Goal: Task Accomplishment & Management: Use online tool/utility

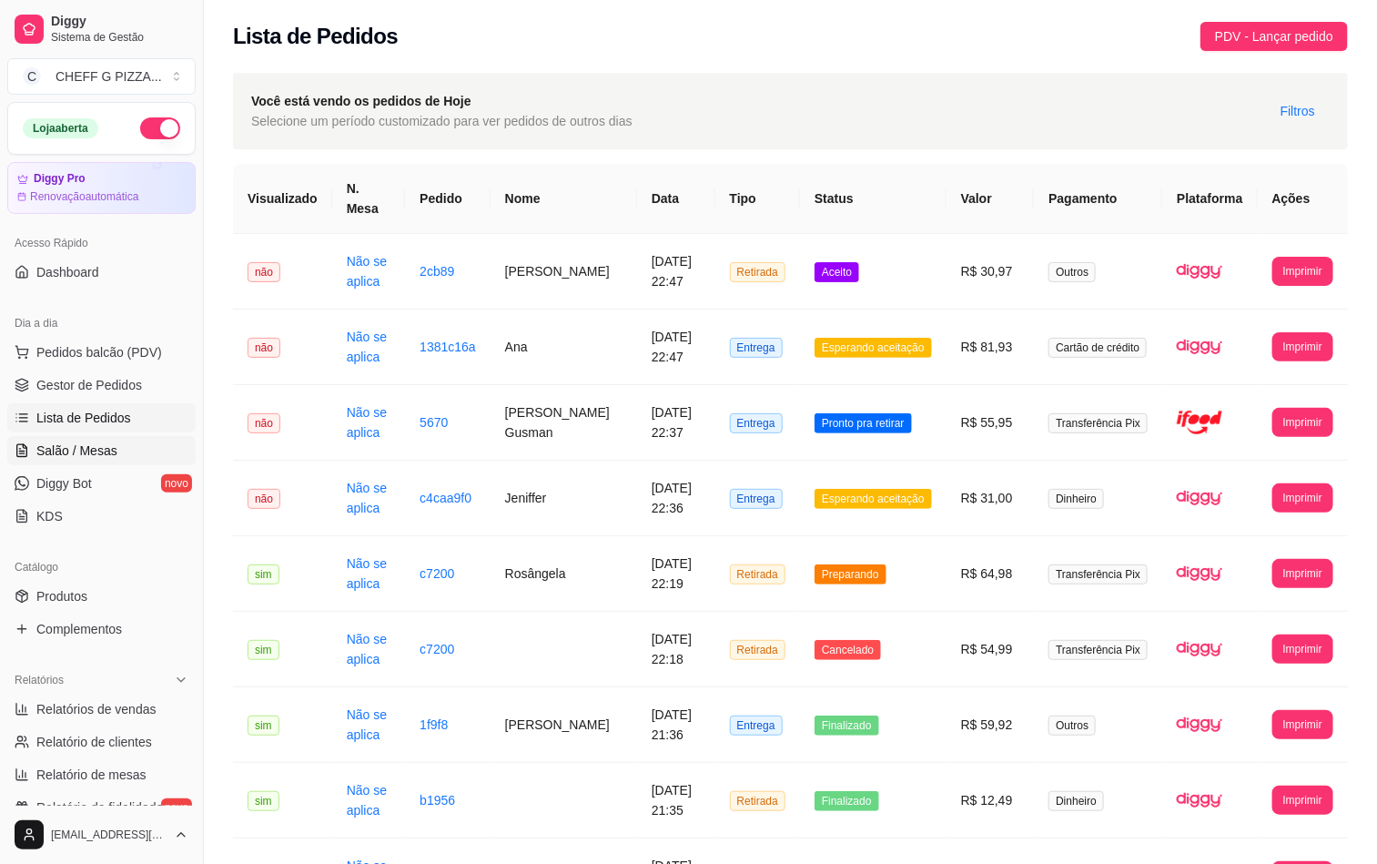
drag, startPoint x: 110, startPoint y: 351, endPoint x: 169, endPoint y: 443, distance: 110.1
click at [110, 351] on span "Pedidos balcão (PDV)" at bounding box center [99, 352] width 126 height 18
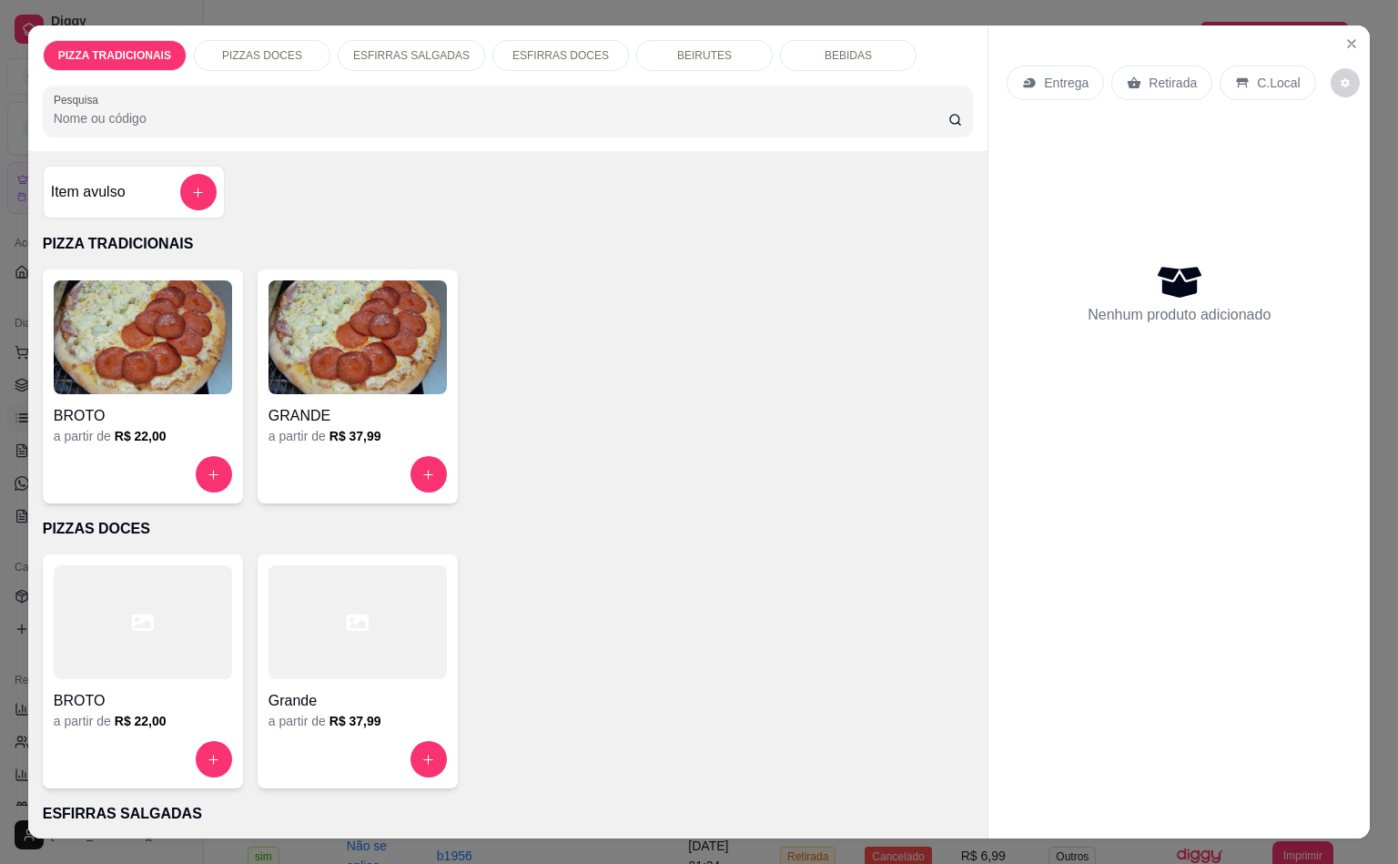
click at [422, 468] on icon "increase-product-quantity" at bounding box center [429, 475] width 14 height 14
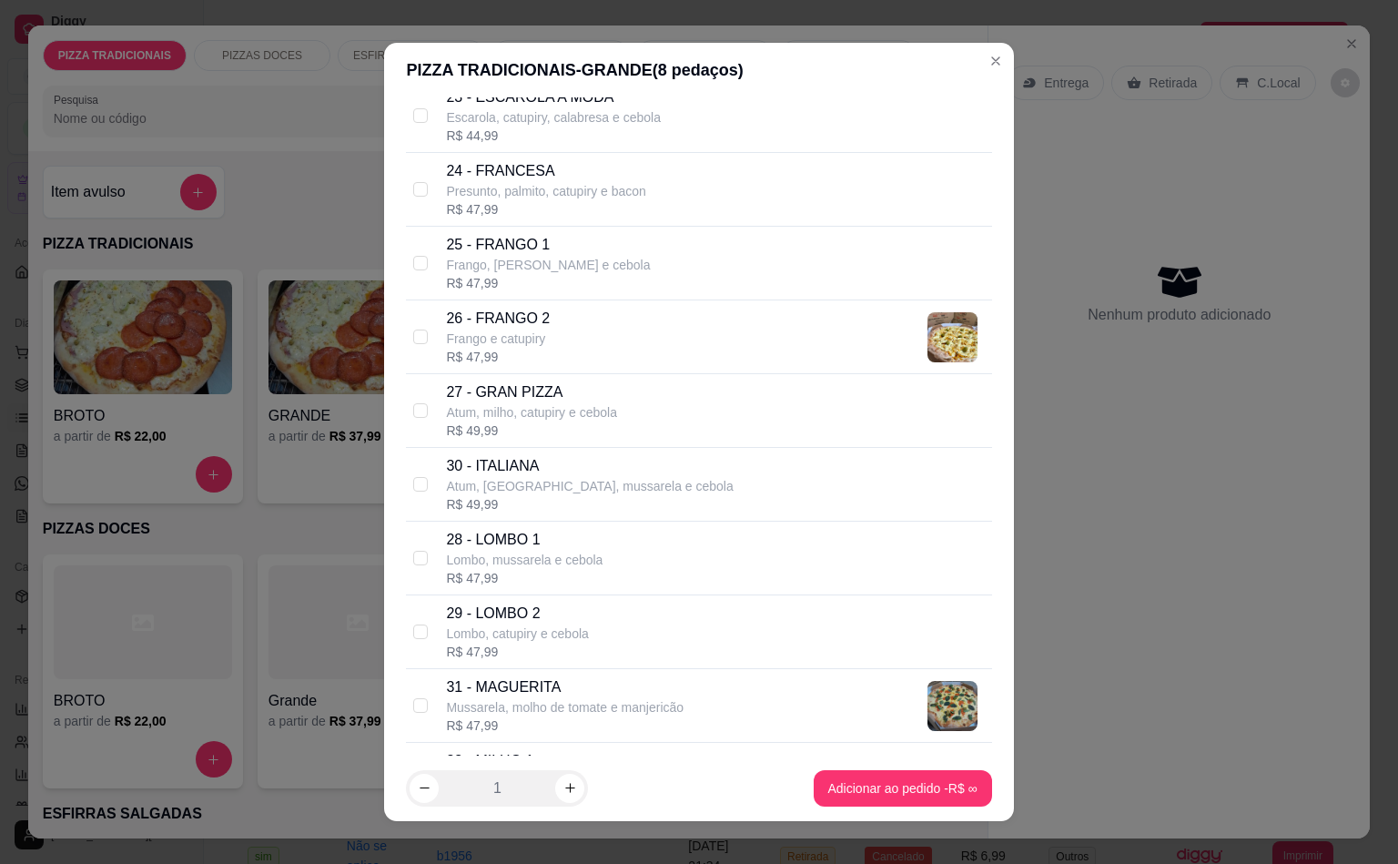
scroll to position [2366, 0]
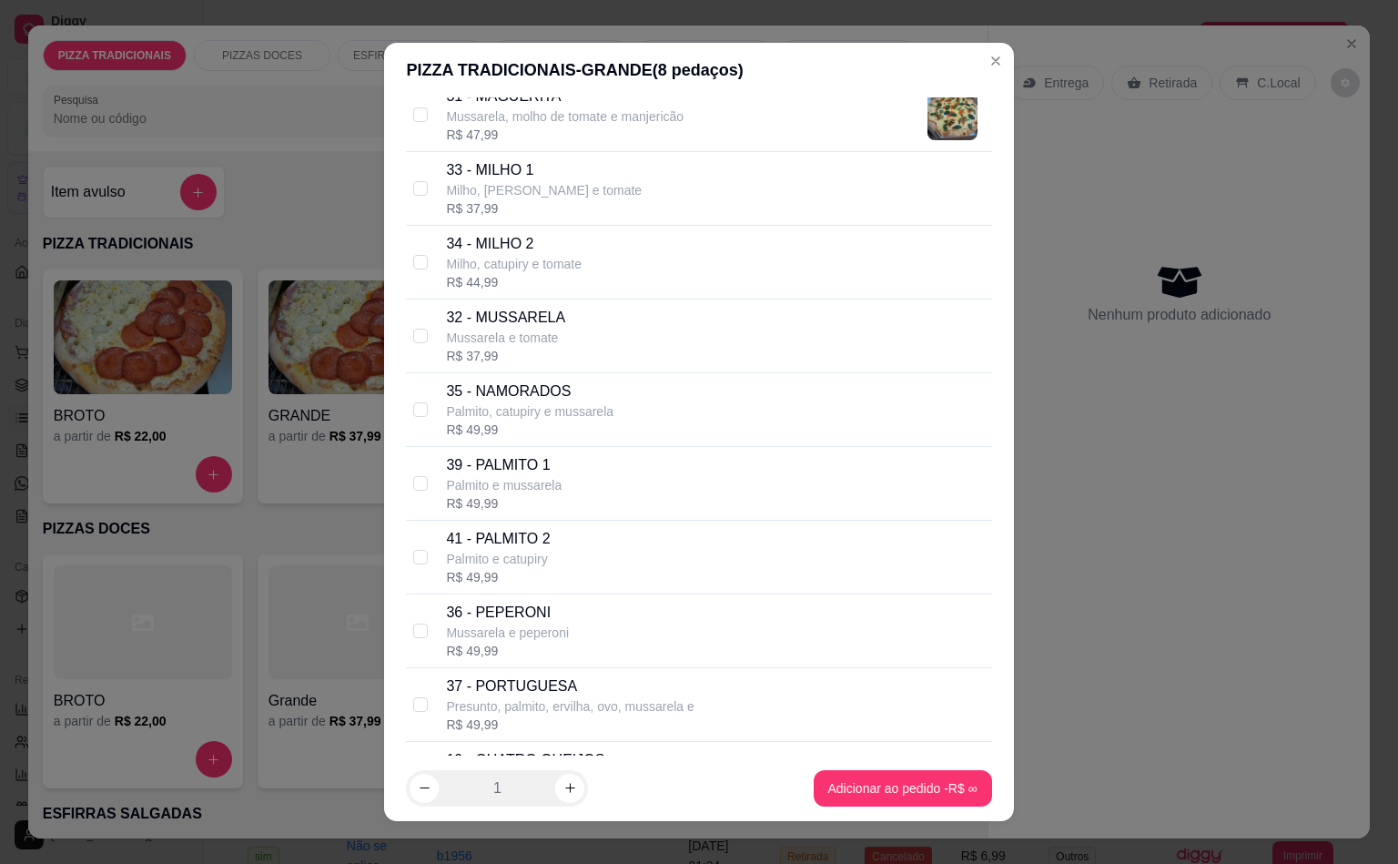
click at [528, 347] on p "Mussarela e tomate" at bounding box center [505, 338] width 119 height 18
checkbox input "true"
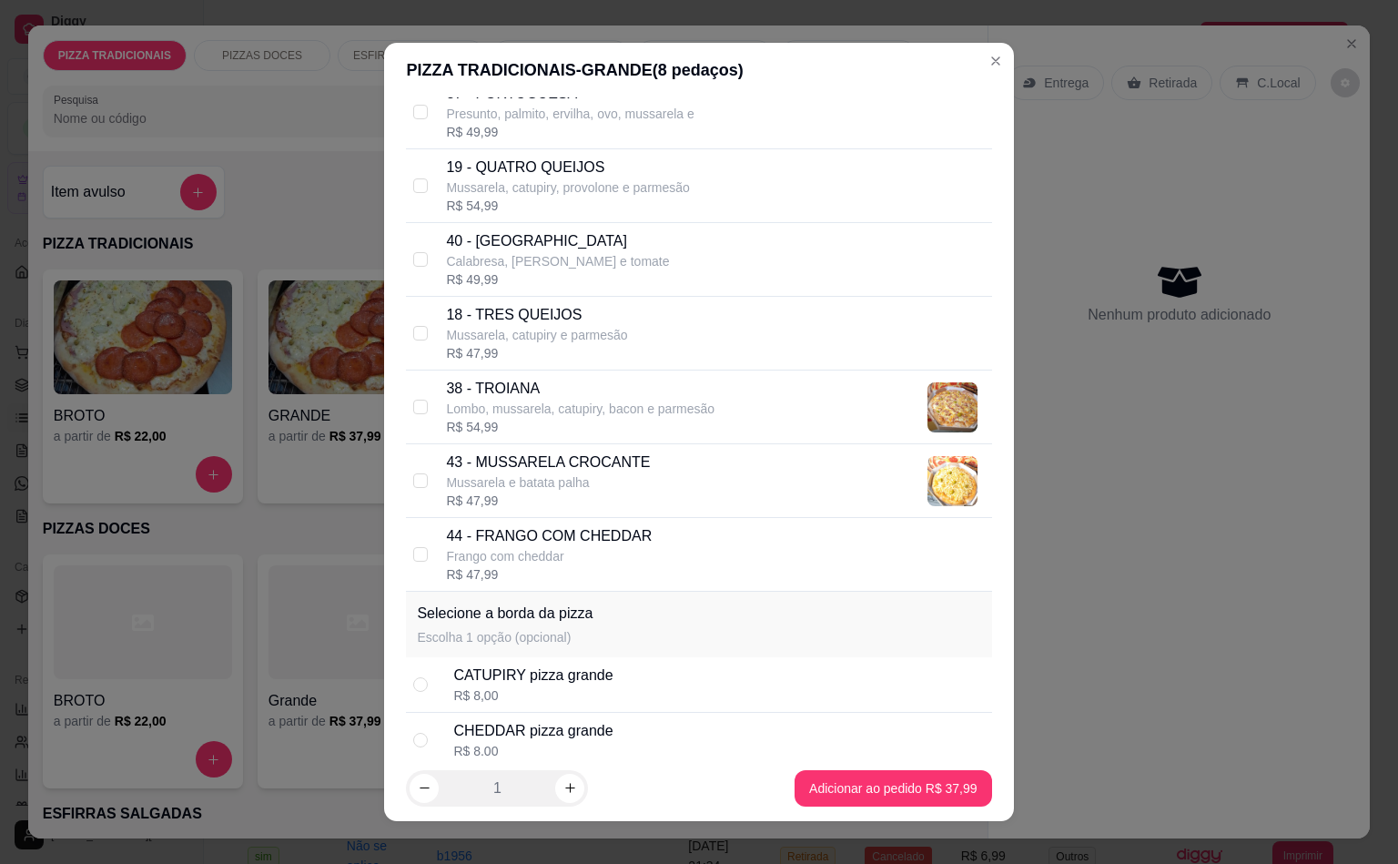
click at [523, 686] on div "CATUPIRY pizza grande" at bounding box center [532, 676] width 159 height 22
radio input "true"
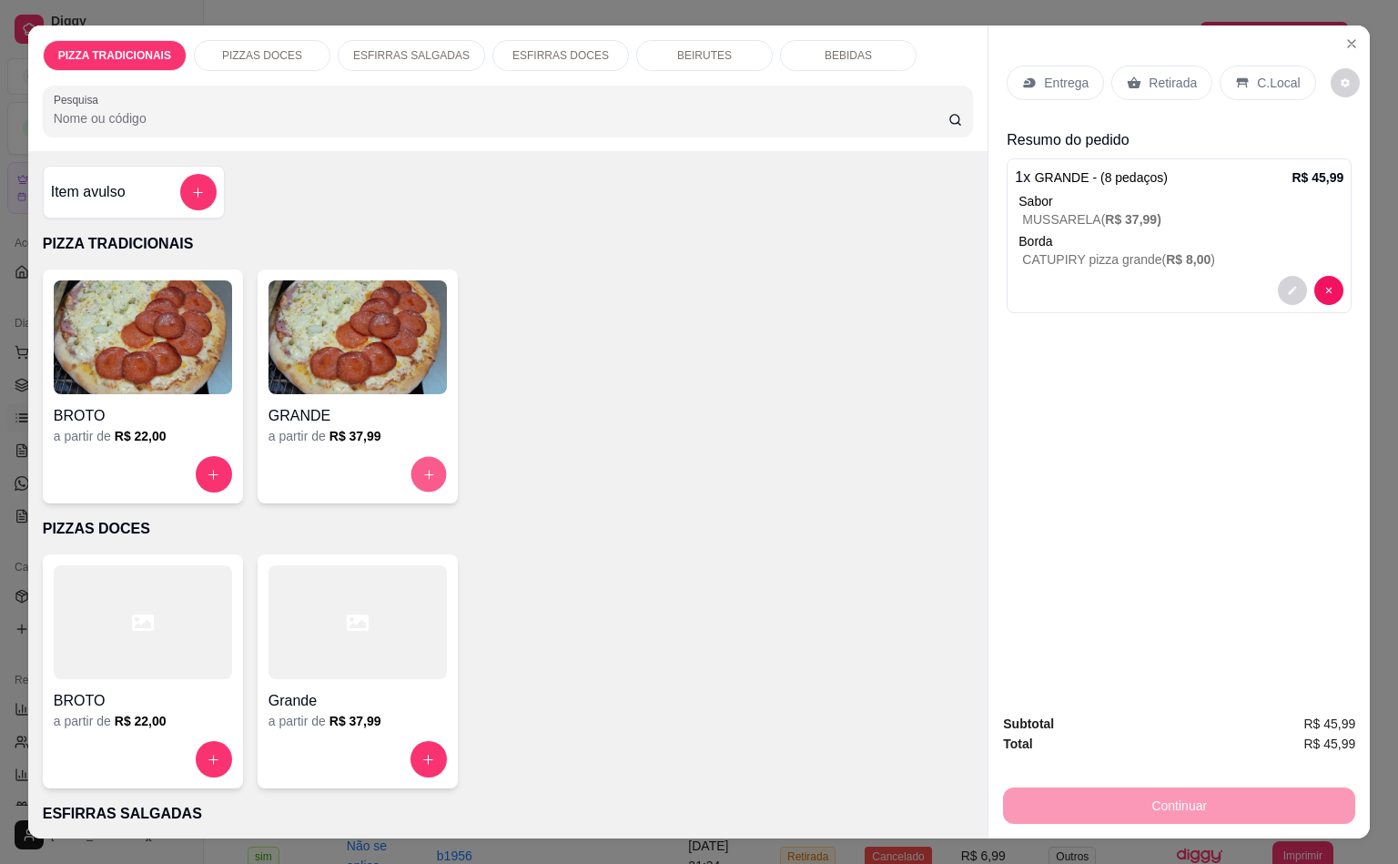
click at [411, 468] on button "increase-product-quantity" at bounding box center [429, 475] width 36 height 36
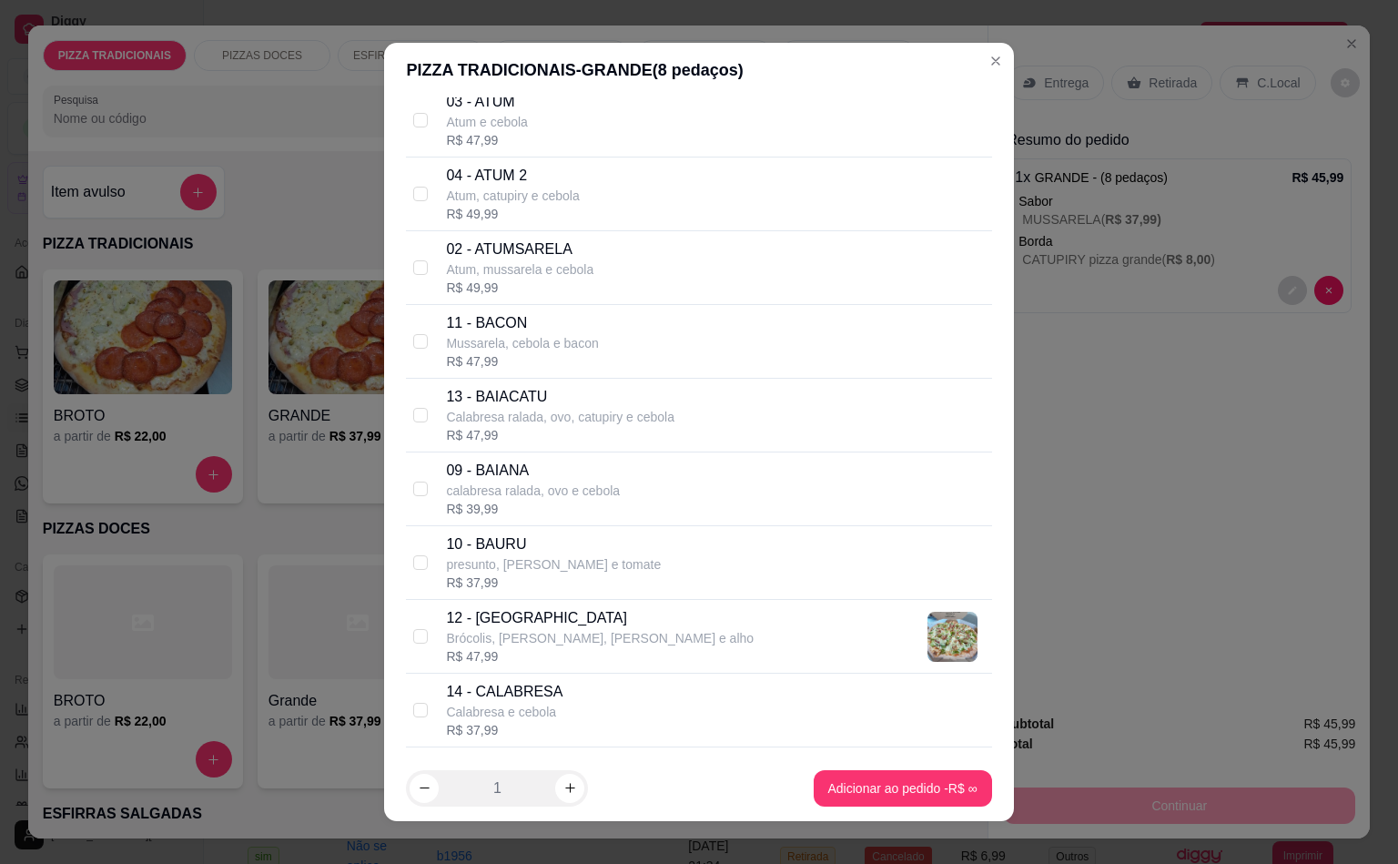
click at [487, 708] on p "Calabresa e cebola" at bounding box center [504, 712] width 117 height 18
checkbox input "true"
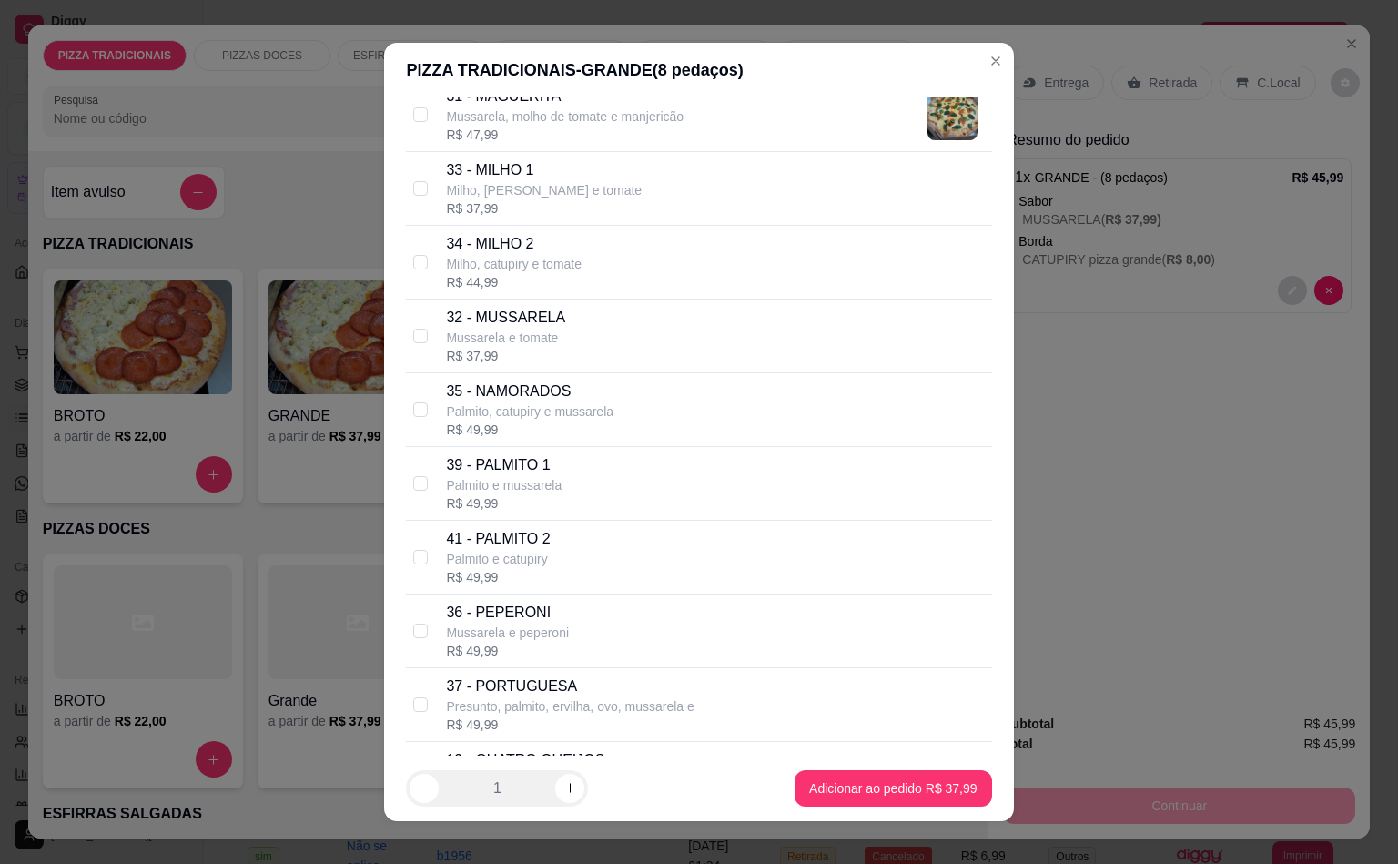
scroll to position [1775, 0]
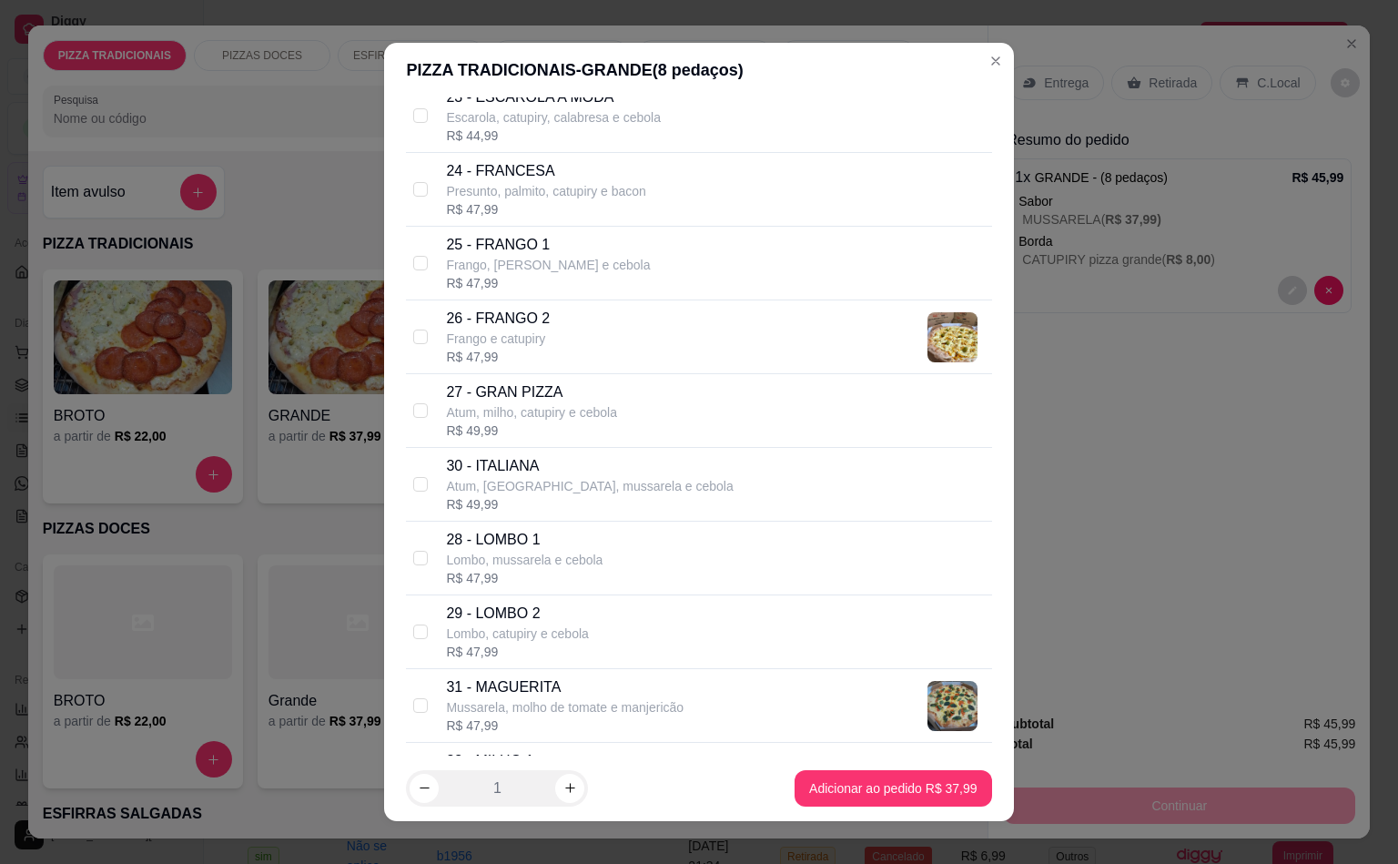
click at [536, 348] on p "Frango e catupiry" at bounding box center [498, 339] width 104 height 18
checkbox input "true"
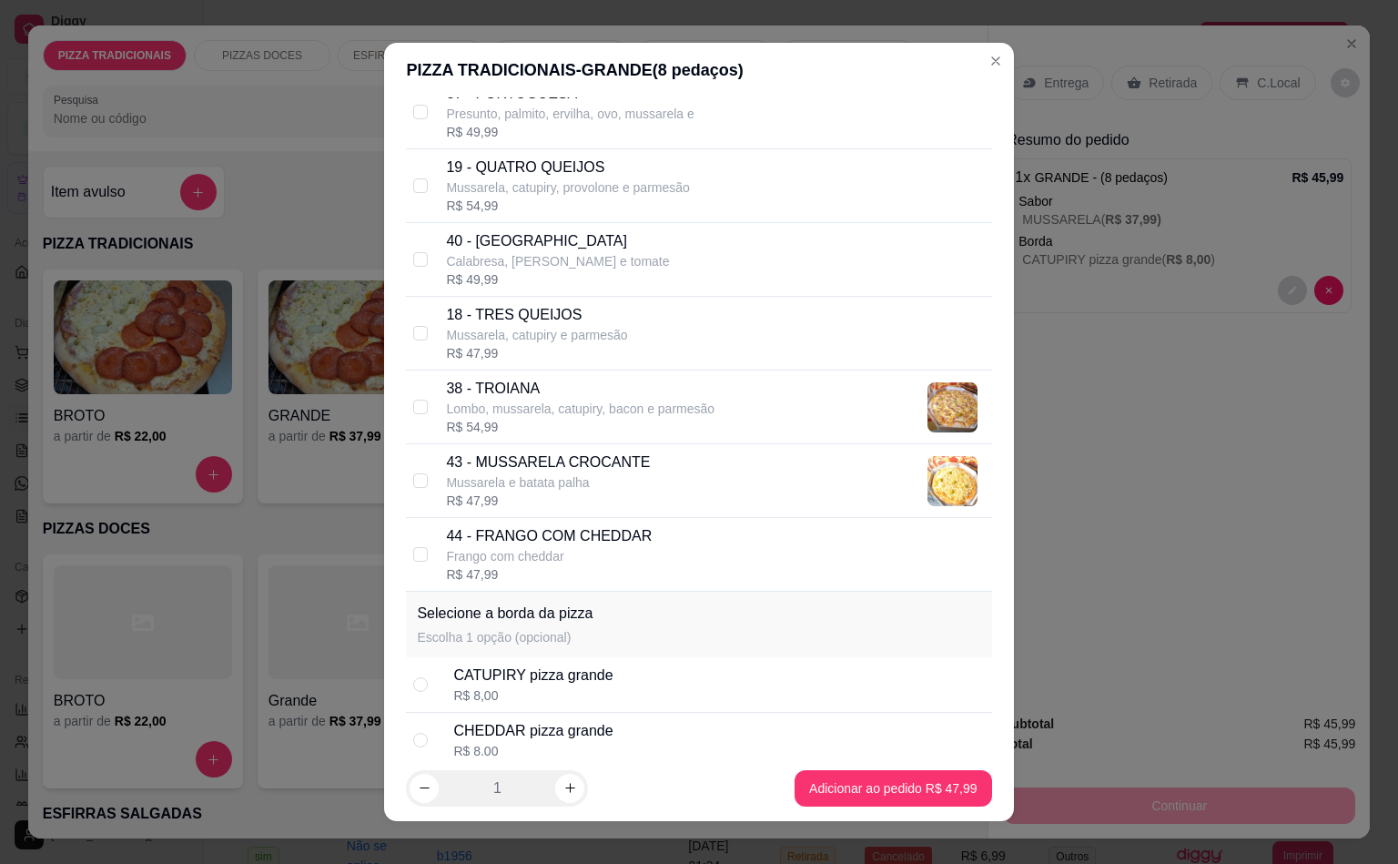
scroll to position [3551, 0]
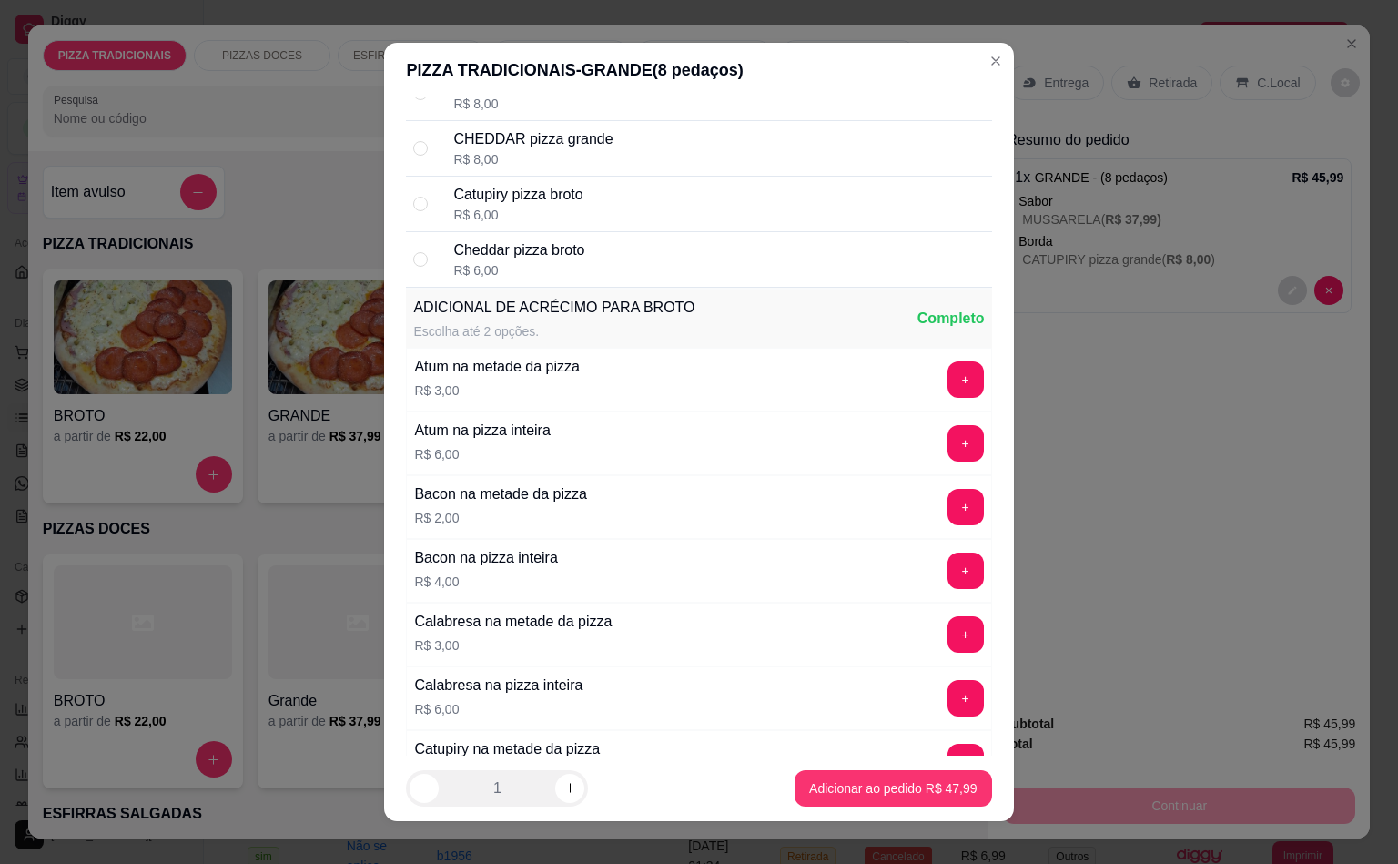
click at [579, 95] on div "CATUPIRY pizza grande" at bounding box center [532, 84] width 159 height 22
radio input "true"
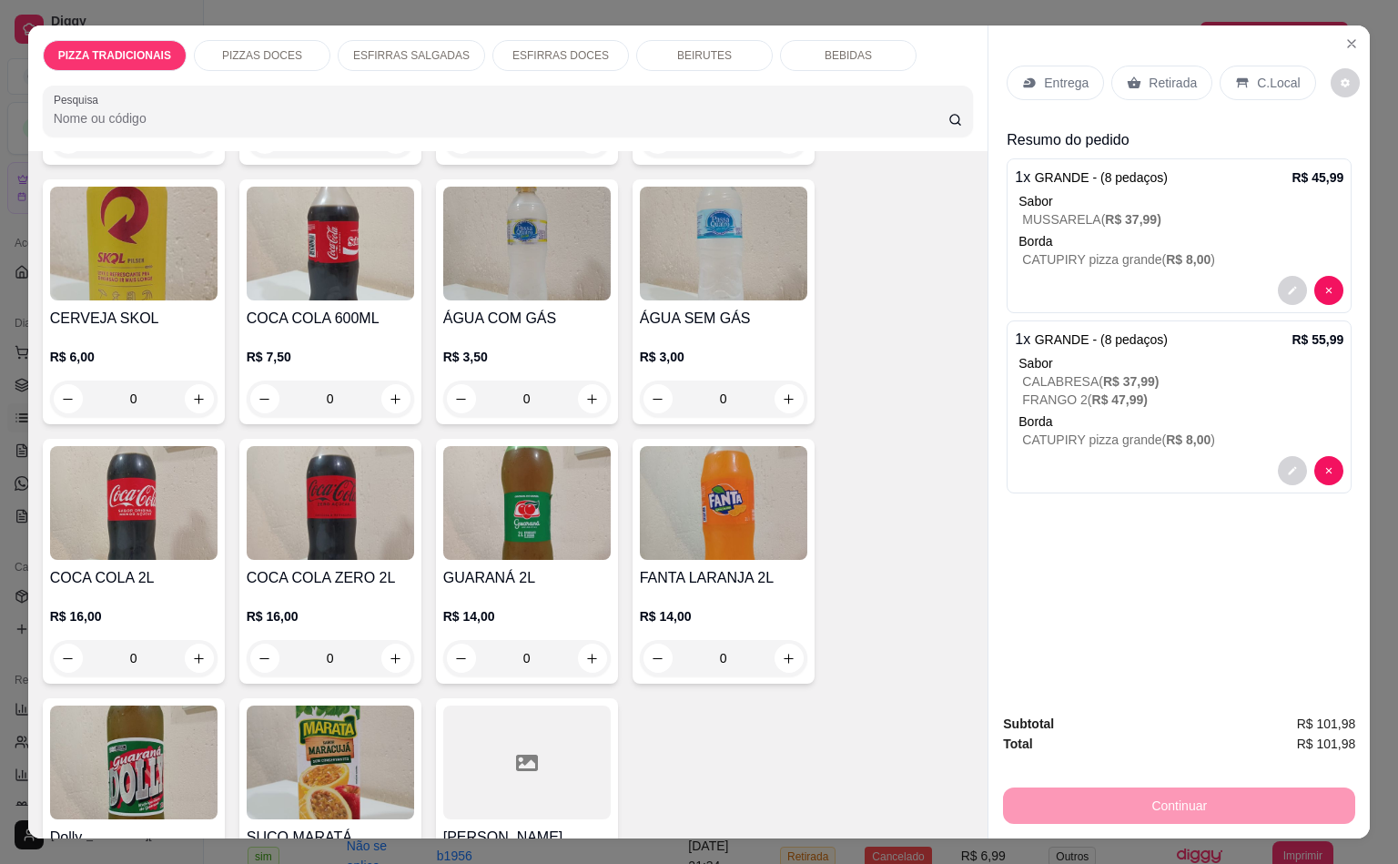
scroll to position [5258, 0]
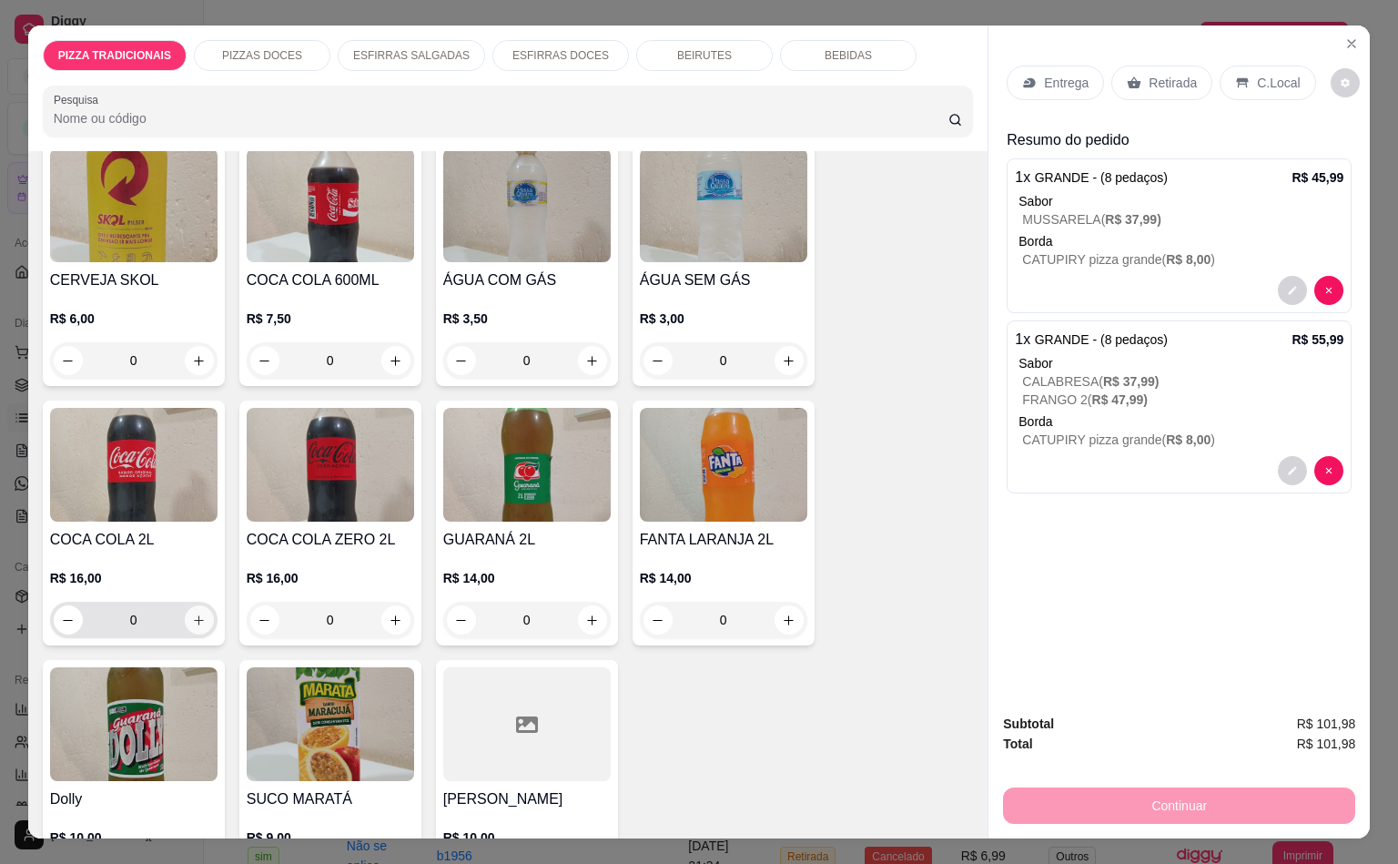
click at [192, 614] on icon "increase-product-quantity" at bounding box center [199, 621] width 14 height 14
type input "1"
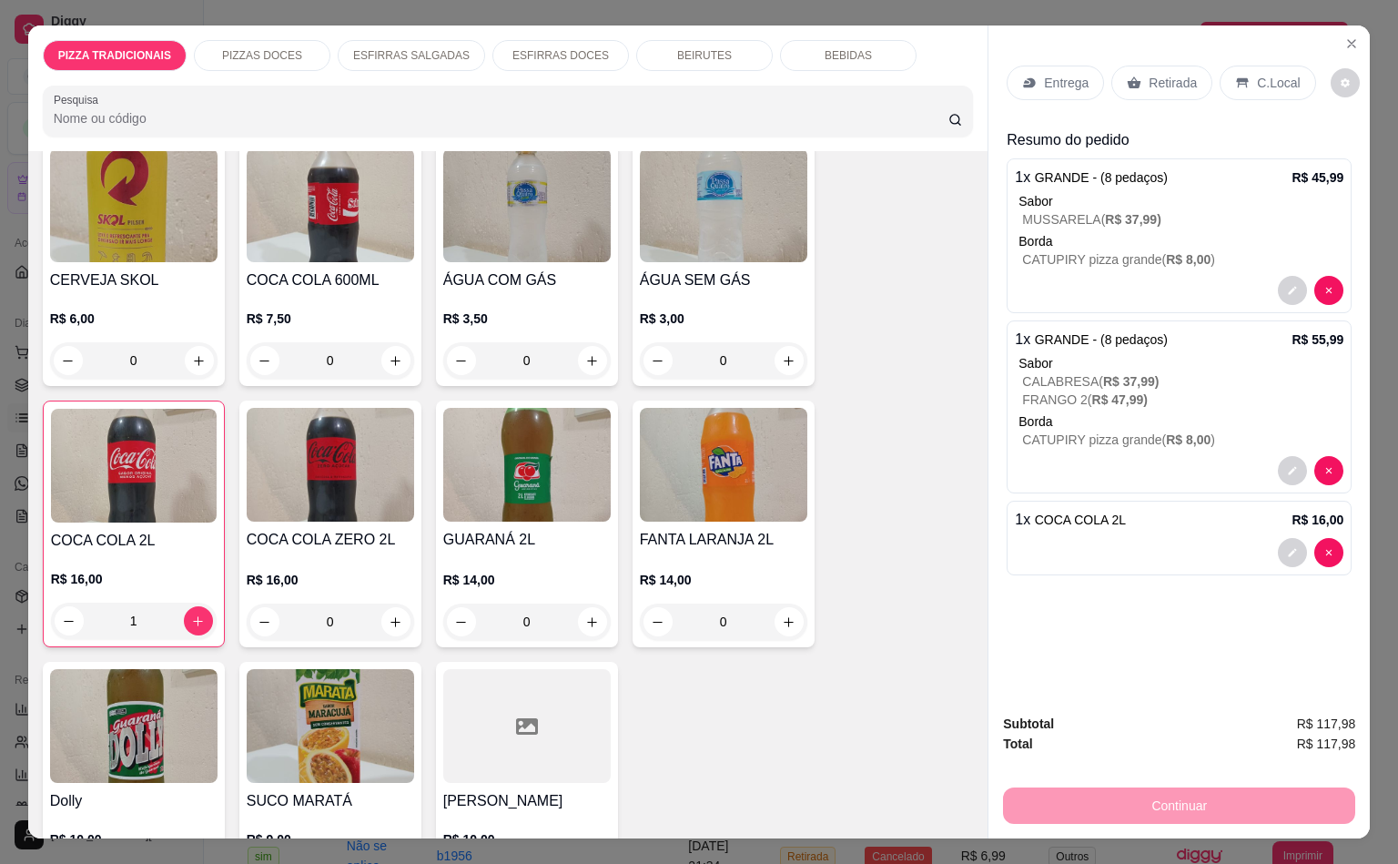
click at [1022, 83] on div "Entrega" at bounding box center [1055, 83] width 97 height 35
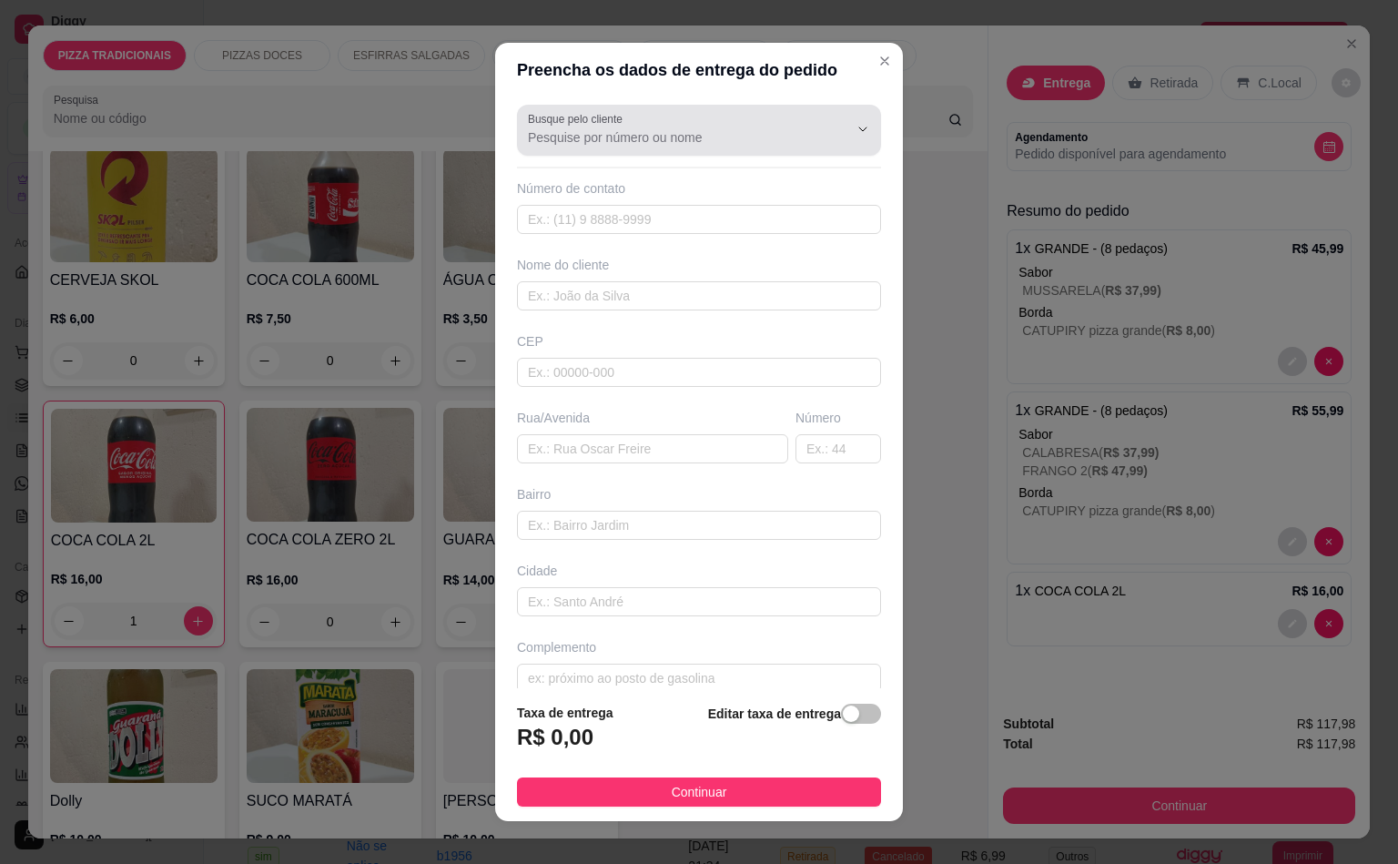
click at [664, 131] on input "Busque pelo cliente" at bounding box center [673, 137] width 291 height 18
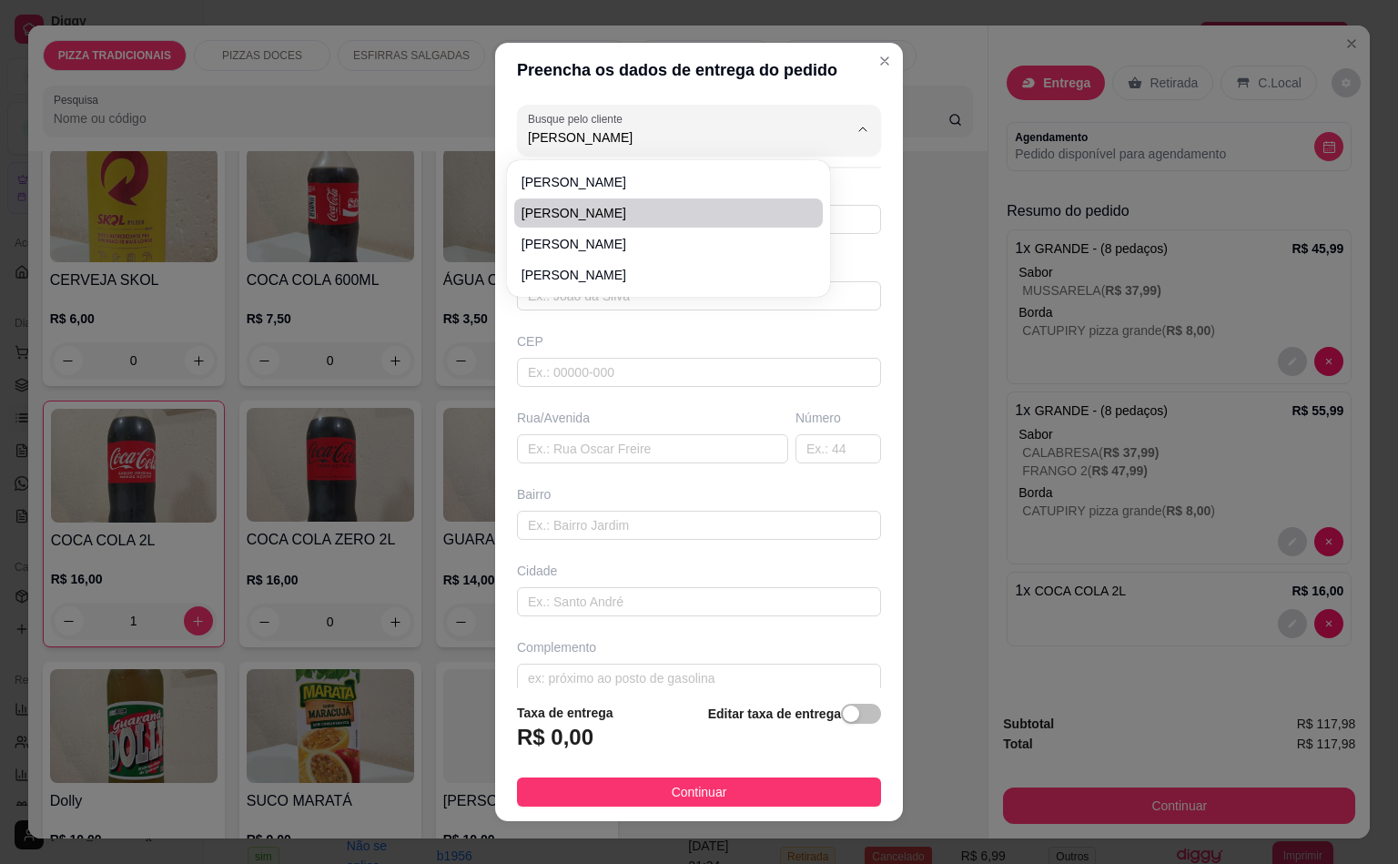
click at [574, 224] on li "[PERSON_NAME]" at bounding box center [668, 212] width 309 height 29
type input "[PERSON_NAME]"
type input "11948738871"
type input "[PERSON_NAME]"
type input "03977520"
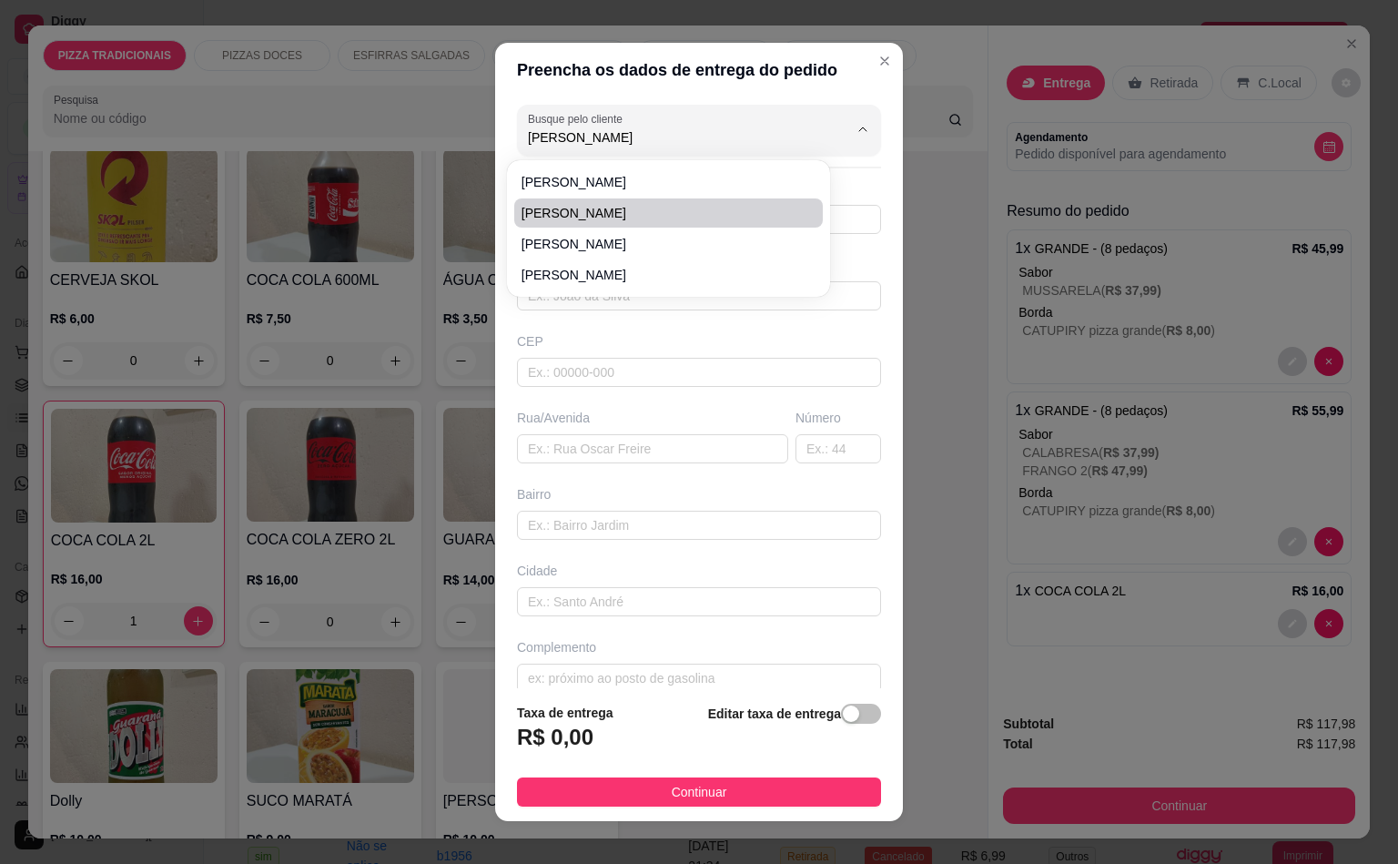
type input "Rua [PERSON_NAME]"
type input "55"
type input "Fazenda da Juta"
type input "[GEOGRAPHIC_DATA]"
type input "Em frete o 293"
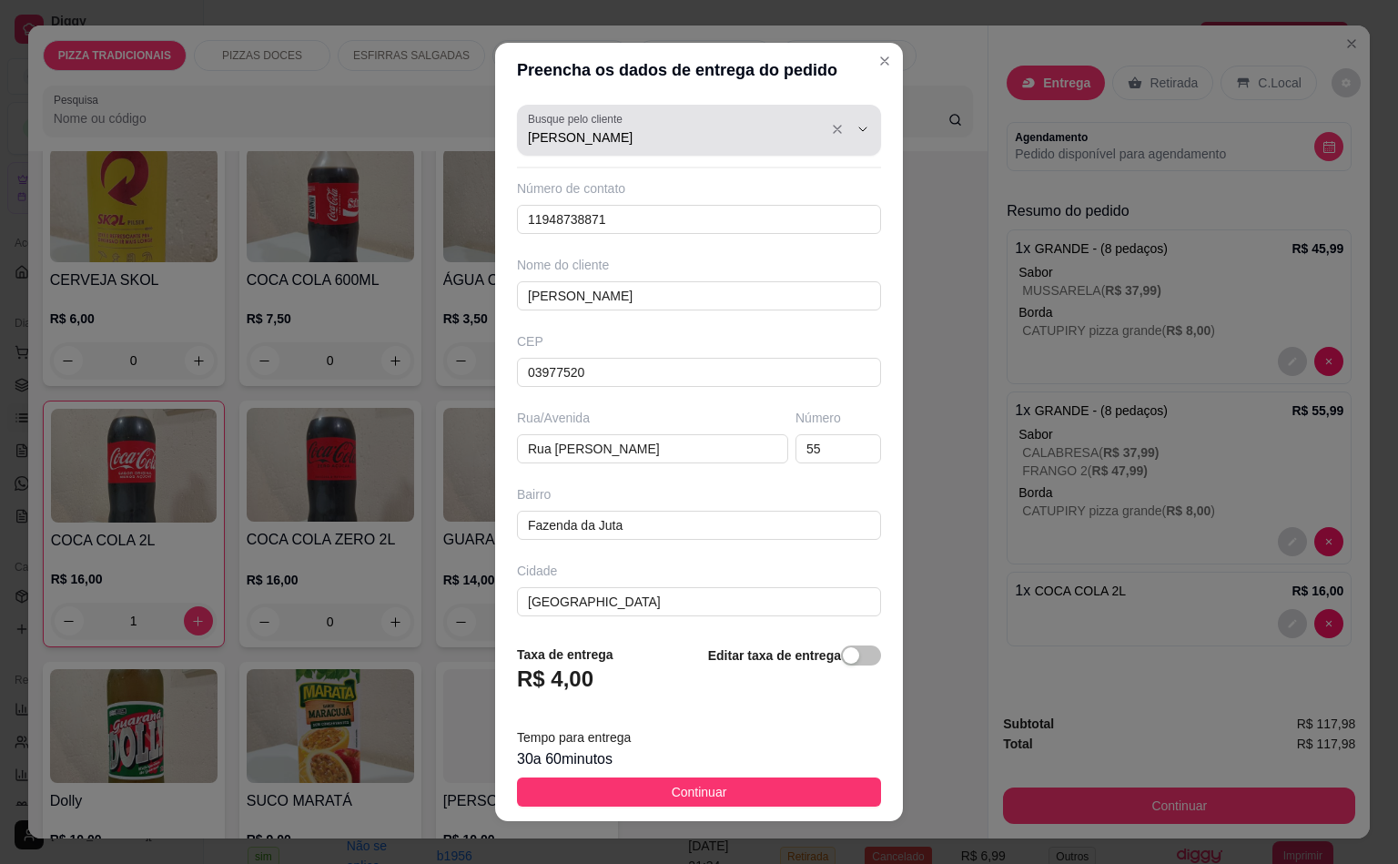
click at [582, 131] on div "[PERSON_NAME]" at bounding box center [699, 130] width 342 height 36
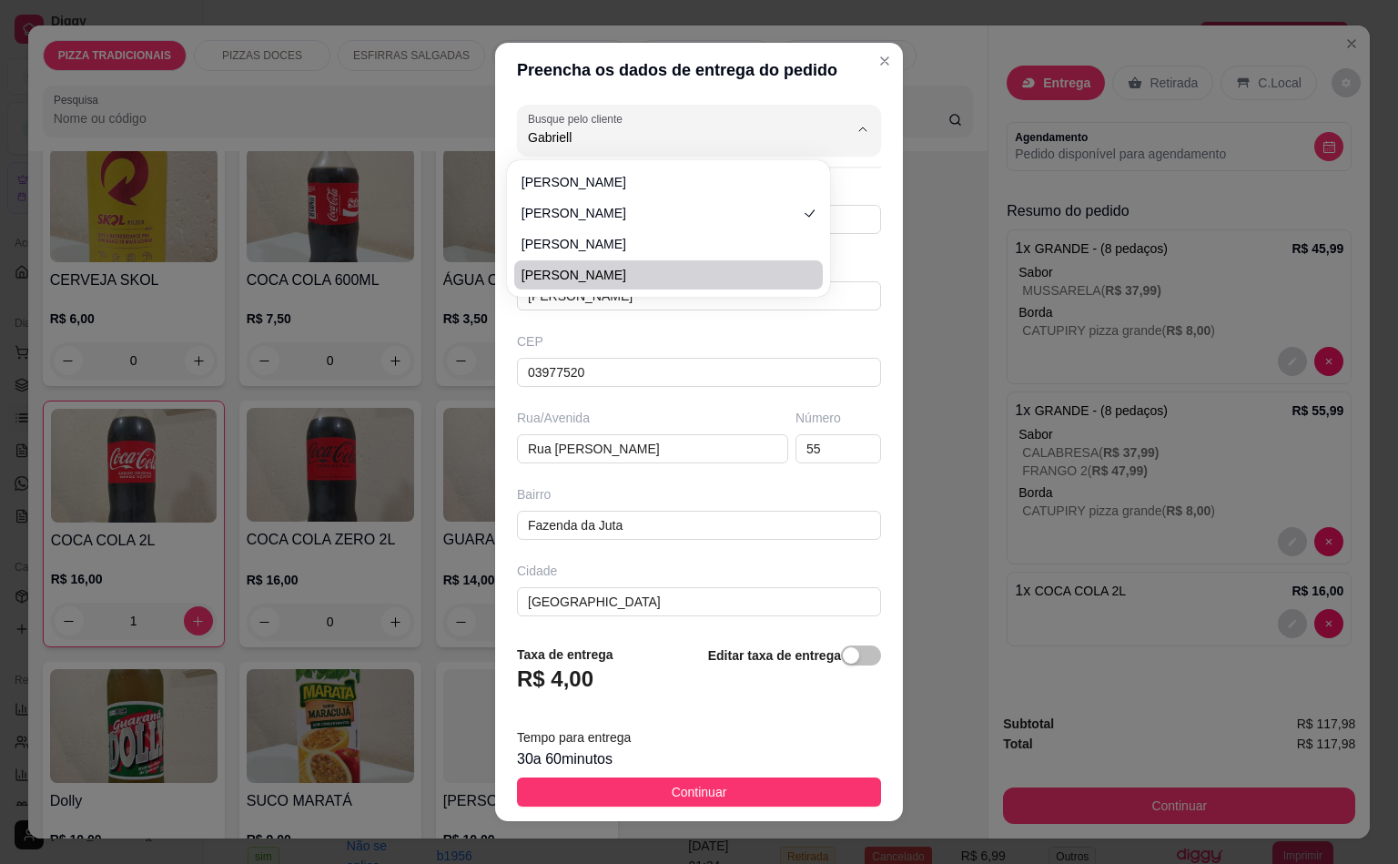
click at [602, 277] on span "[PERSON_NAME]" at bounding box center [660, 275] width 276 height 18
type input "[PERSON_NAME]"
type input "11958169493"
type input "[PERSON_NAME]"
type input "Rua [PERSON_NAME]"
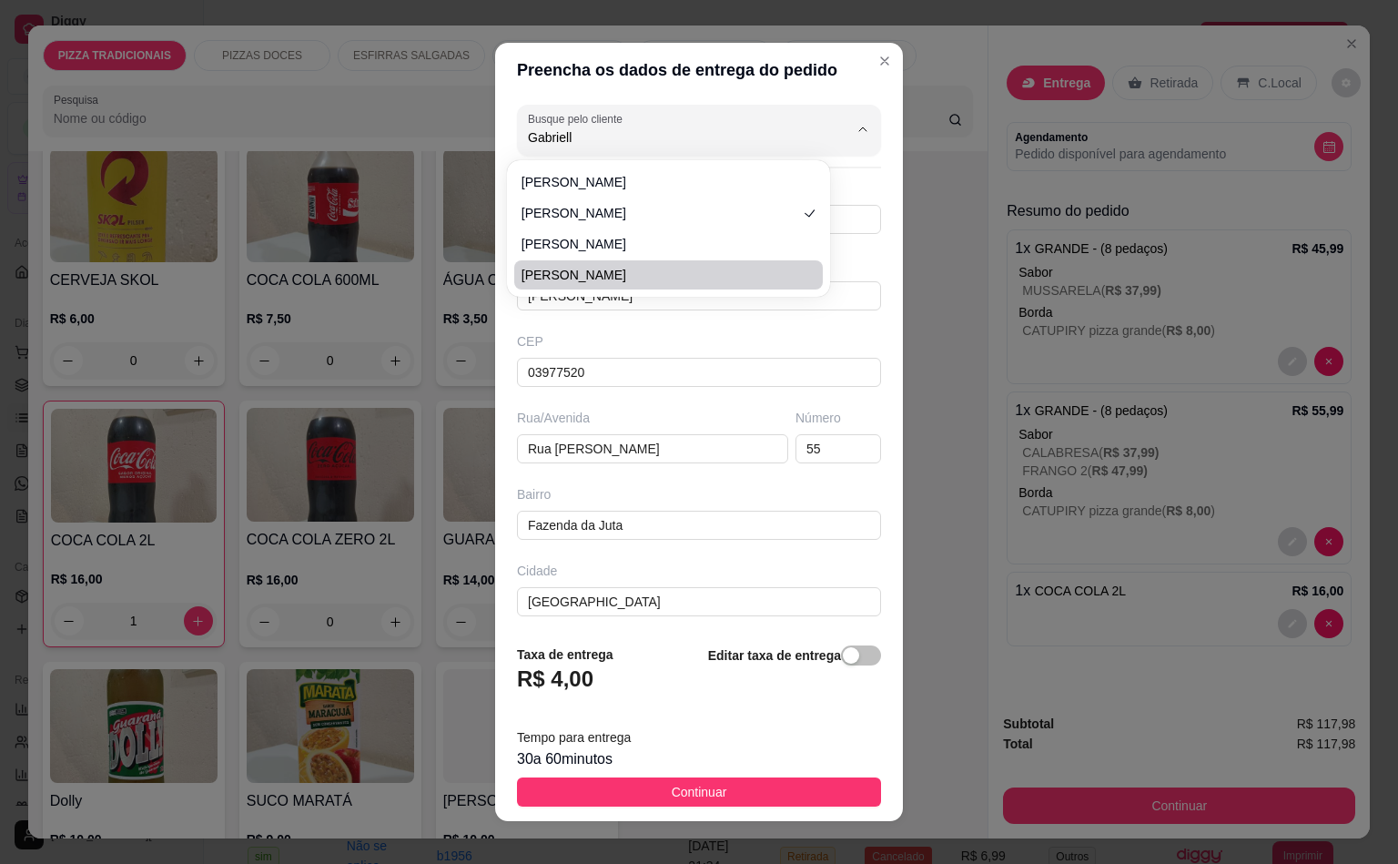
type input "362"
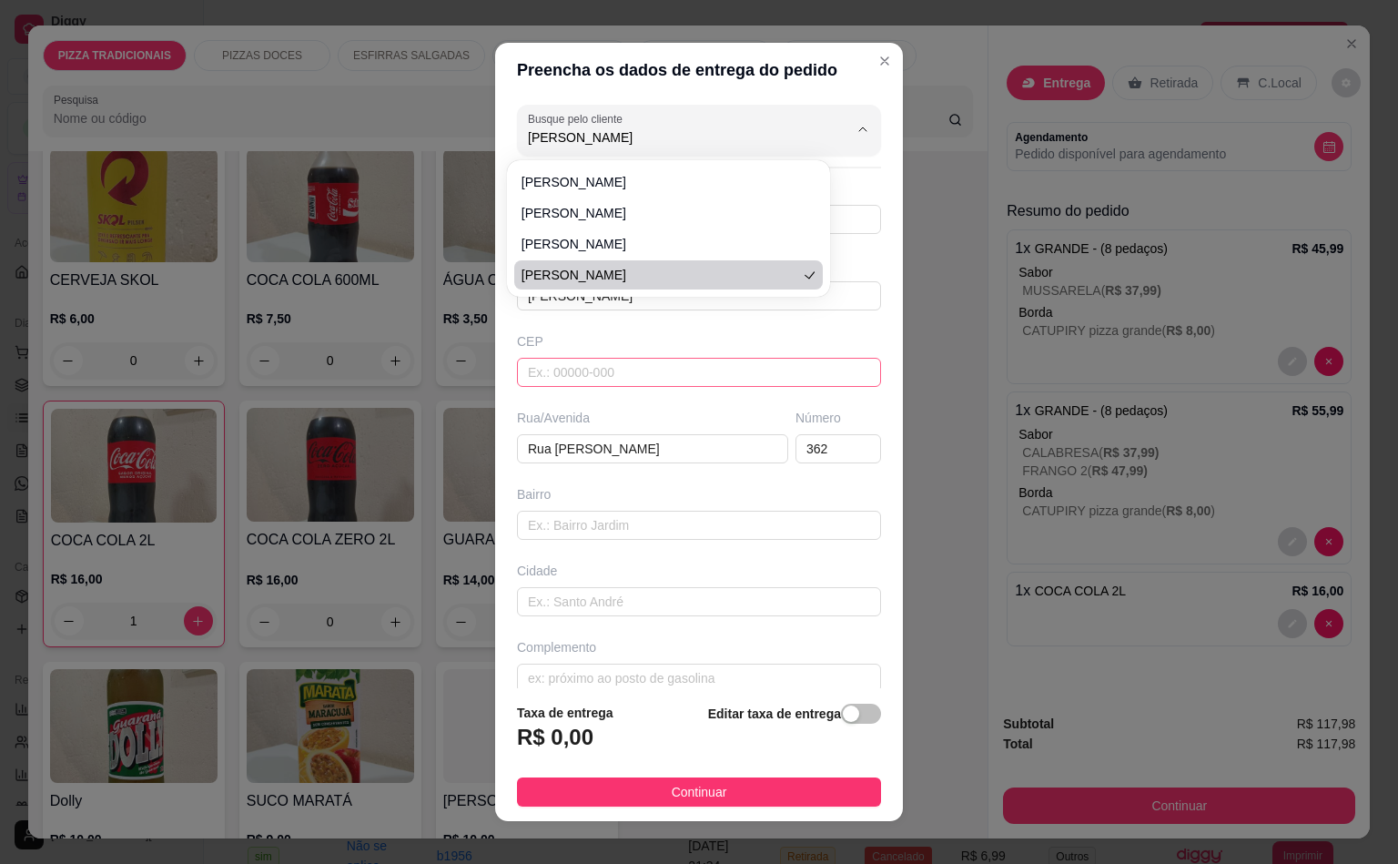
click at [596, 363] on input "text" at bounding box center [699, 372] width 364 height 29
click at [582, 377] on input "text" at bounding box center [699, 372] width 364 height 29
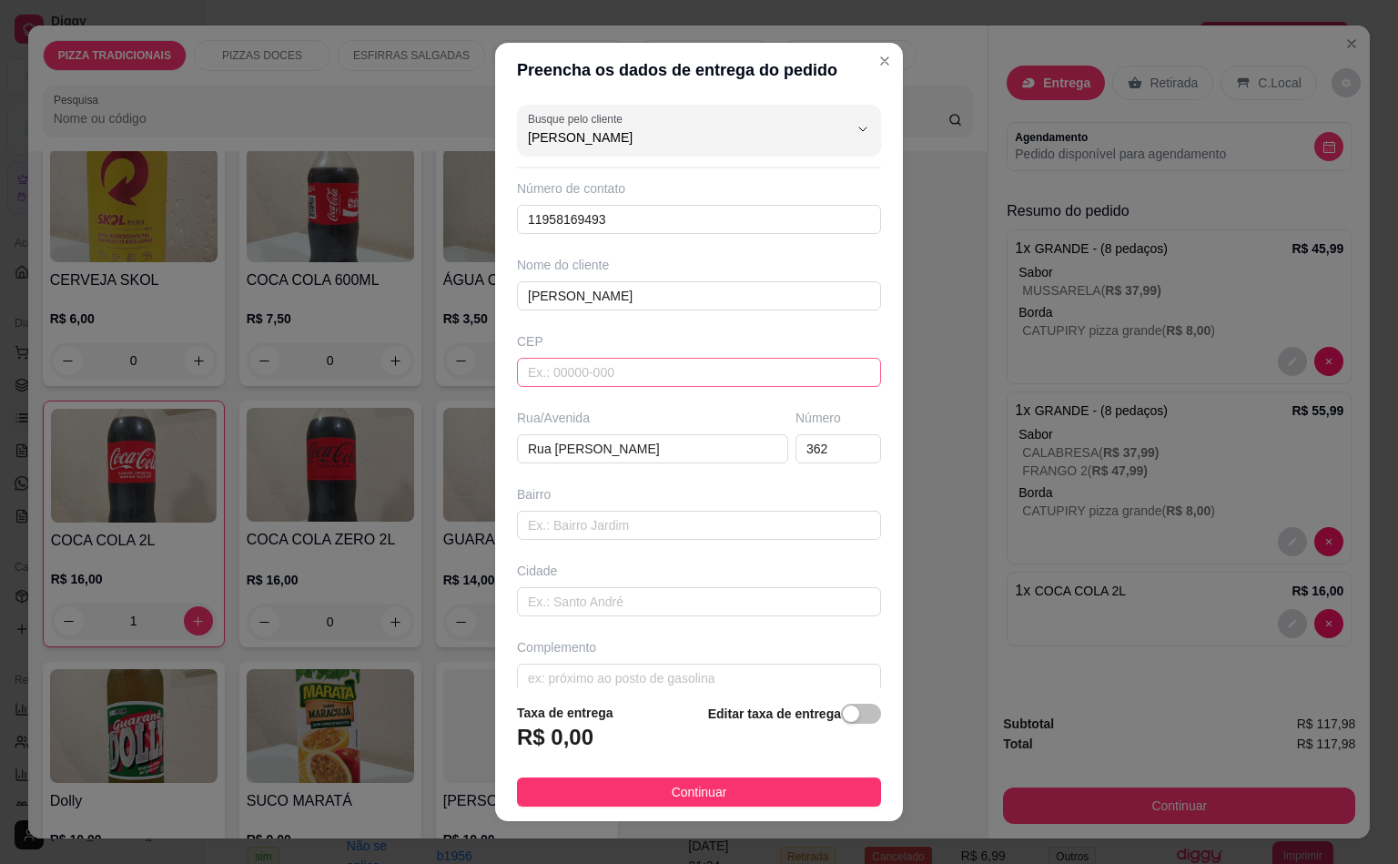
paste input "03978-490"
type input "Gabrielle03978-490"
click at [577, 372] on input "text" at bounding box center [699, 372] width 364 height 29
paste input "03978-490"
type input "03978-490"
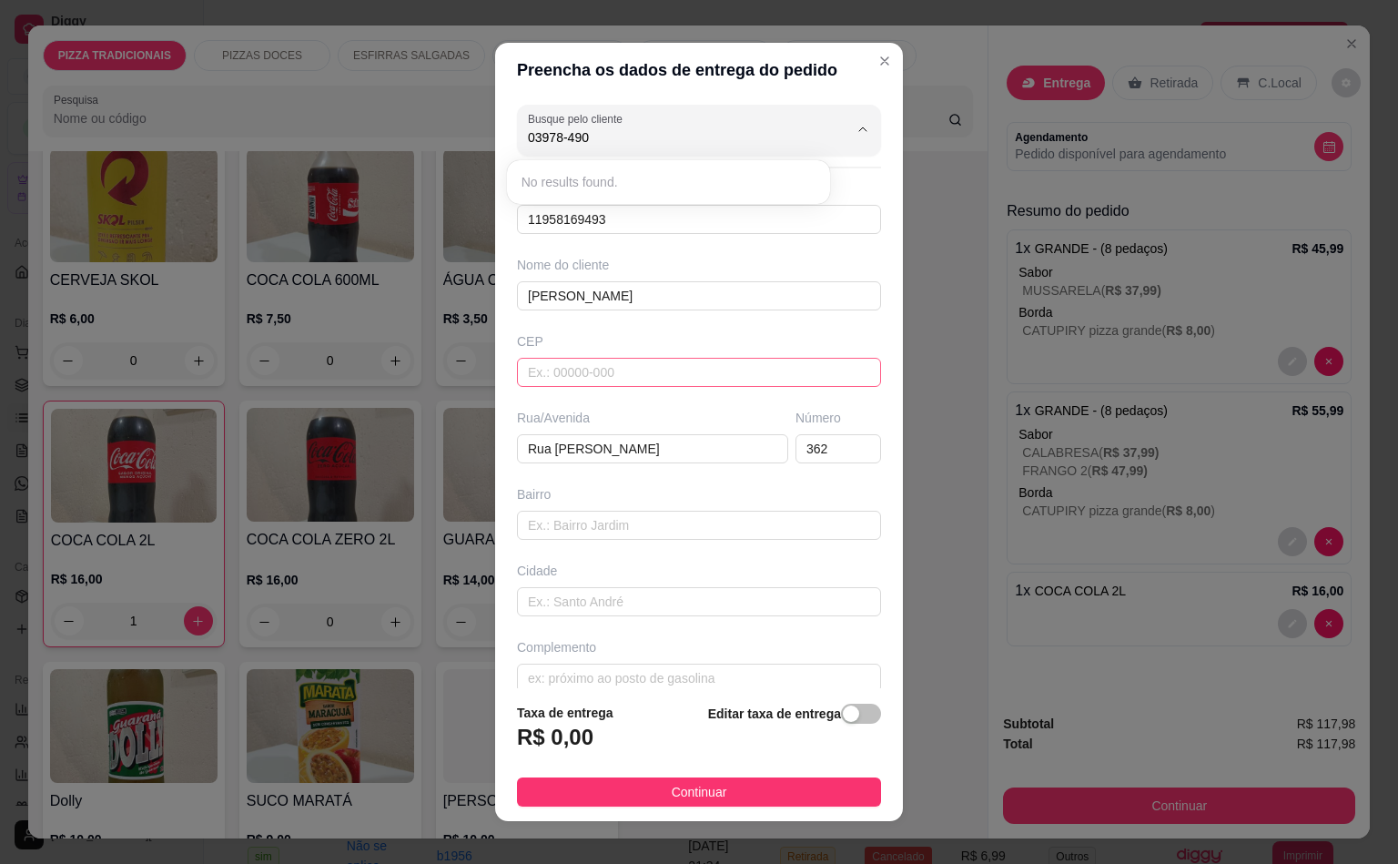
click at [577, 374] on input "text" at bounding box center [699, 372] width 364 height 29
click at [577, 372] on input "text" at bounding box center [699, 372] width 364 height 29
paste input "03978490"
type input "03978490"
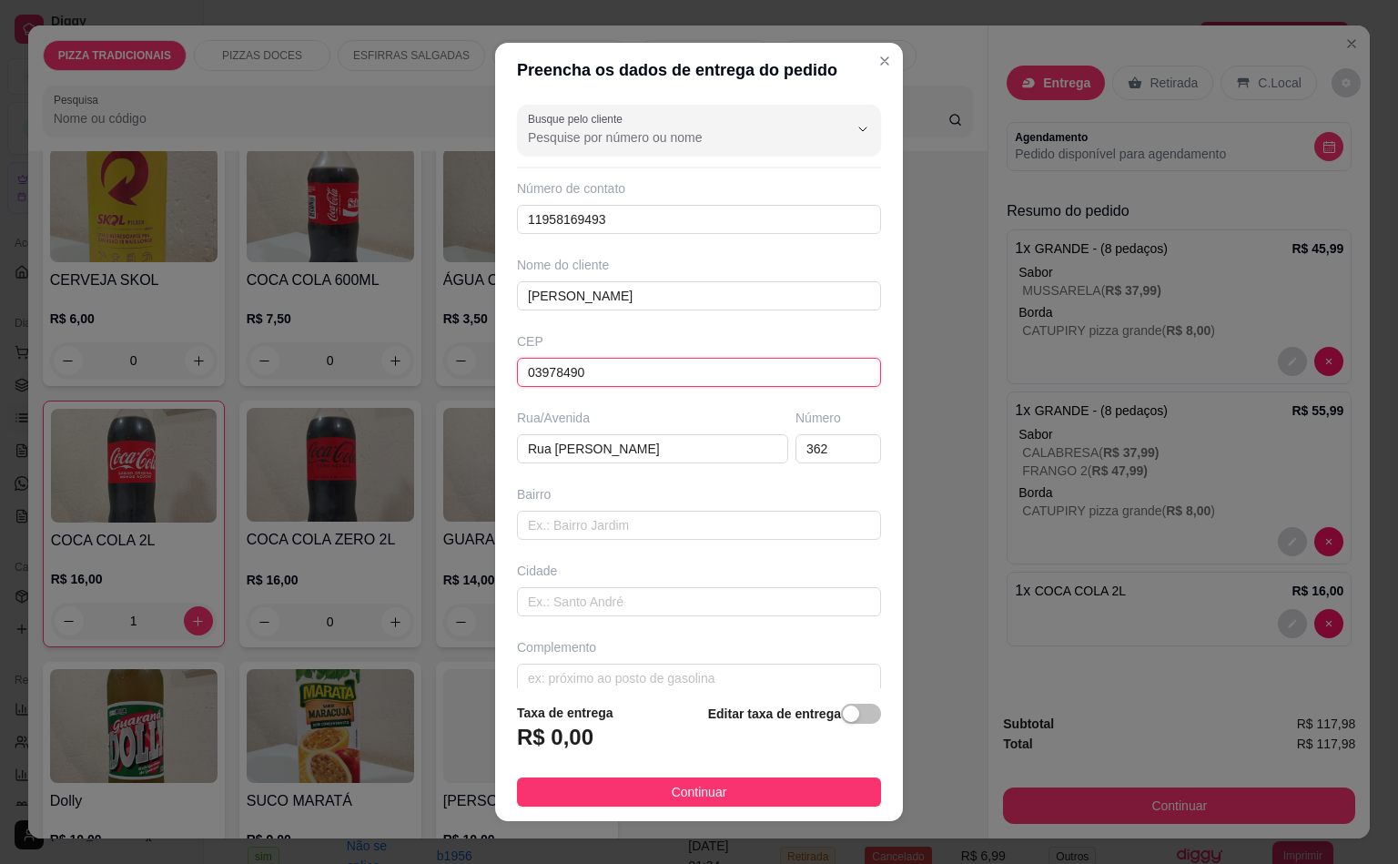
type input "[GEOGRAPHIC_DATA][PERSON_NAME]"
type input "[GEOGRAPHIC_DATA]"
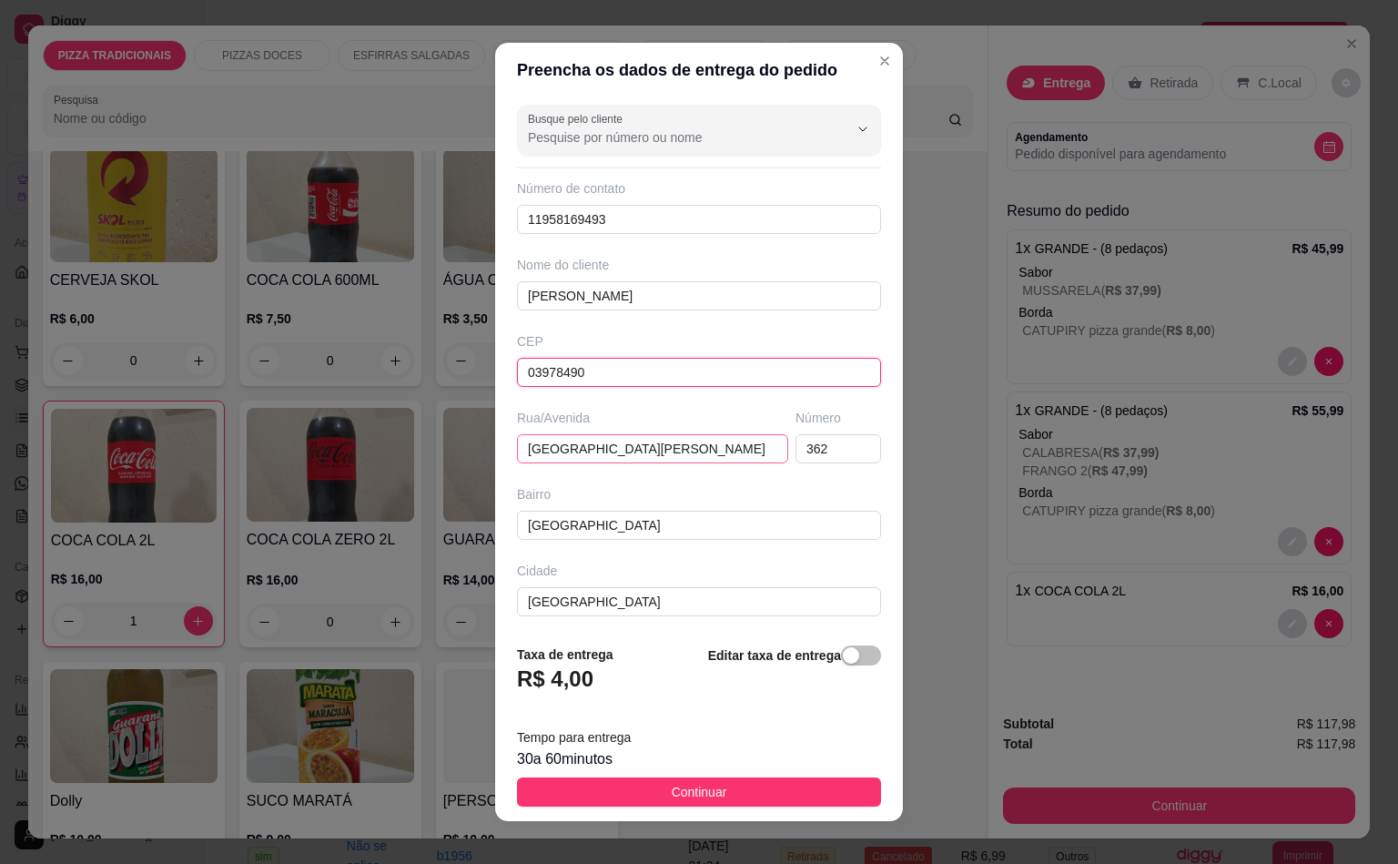
scroll to position [87, 0]
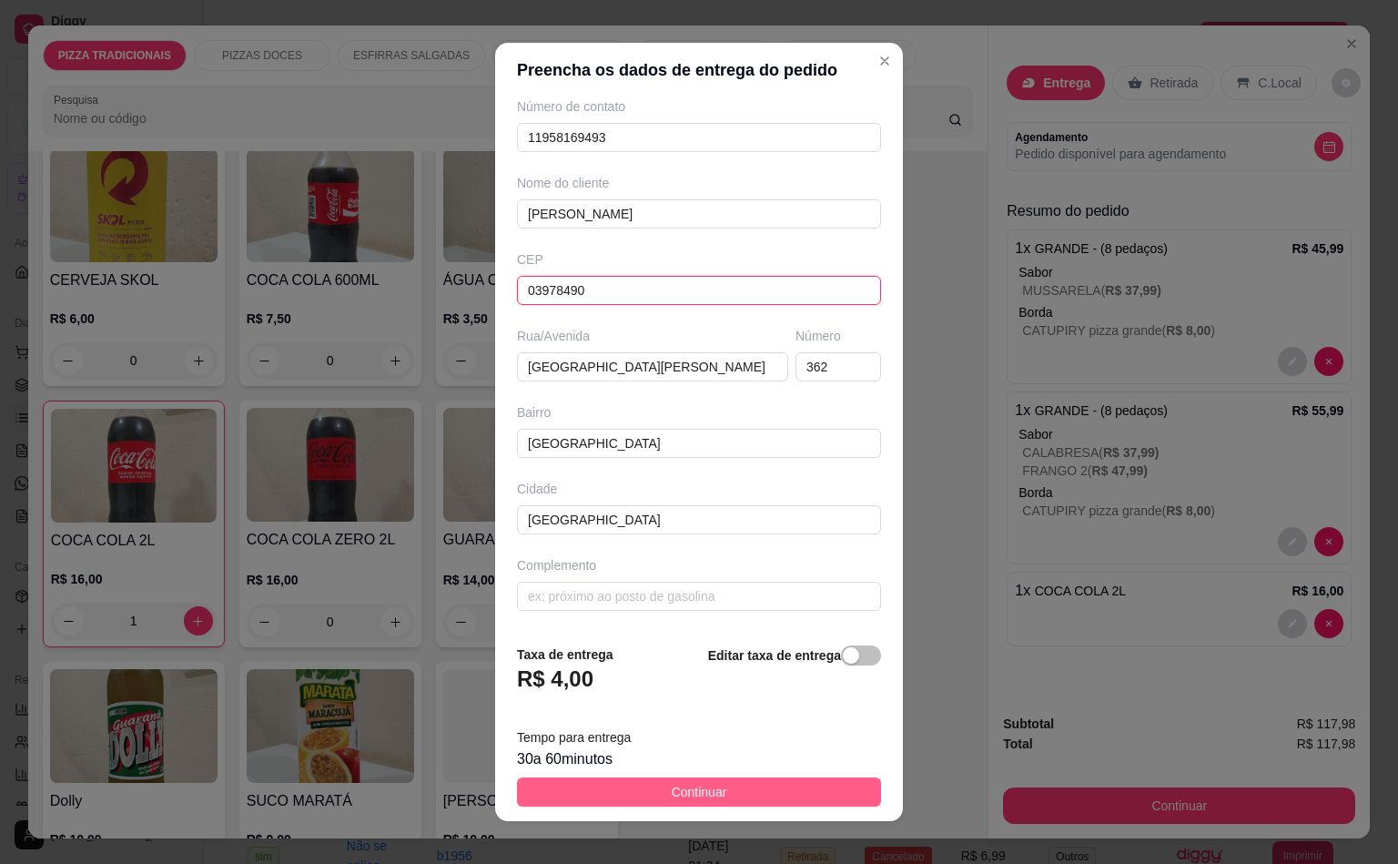
type input "03978490"
click at [752, 790] on button "Continuar" at bounding box center [699, 792] width 364 height 29
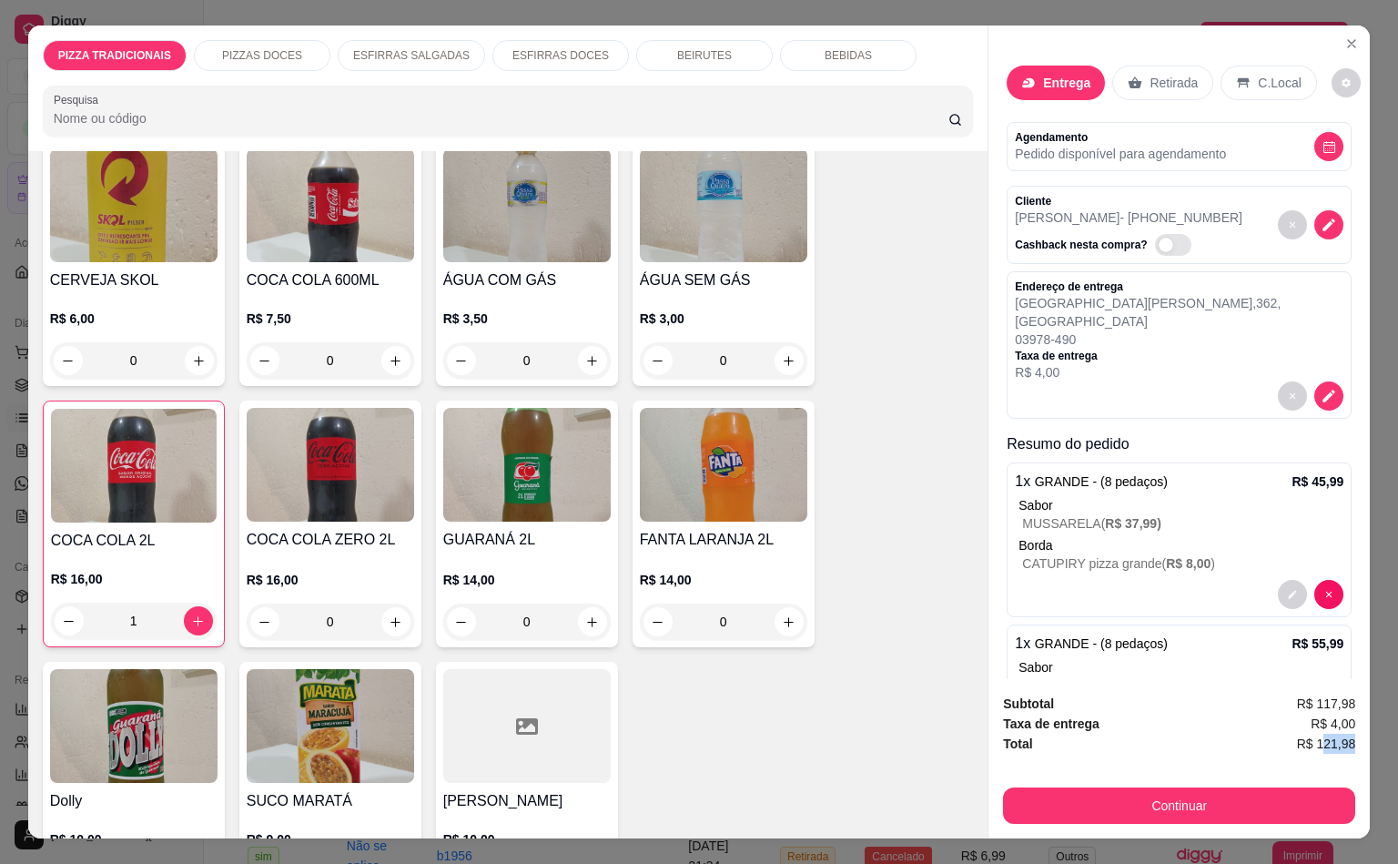
scroll to position [0, 4]
drag, startPoint x: 1312, startPoint y: 730, endPoint x: 1372, endPoint y: 730, distance: 60.1
click at [1372, 730] on div "PIZZA TRADICIONAIS PIZZAS DOCES ESFIRRAS SALGADAS ESFIRRAS DOCES BEIRUTES BEBID…" at bounding box center [699, 432] width 1398 height 864
drag, startPoint x: 1303, startPoint y: 727, endPoint x: 1367, endPoint y: 727, distance: 63.7
click at [1367, 727] on div "PIZZA TRADICIONAIS PIZZAS DOCES ESFIRRAS SALGADAS ESFIRRAS DOCES BEIRUTES BEBID…" at bounding box center [699, 432] width 1398 height 864
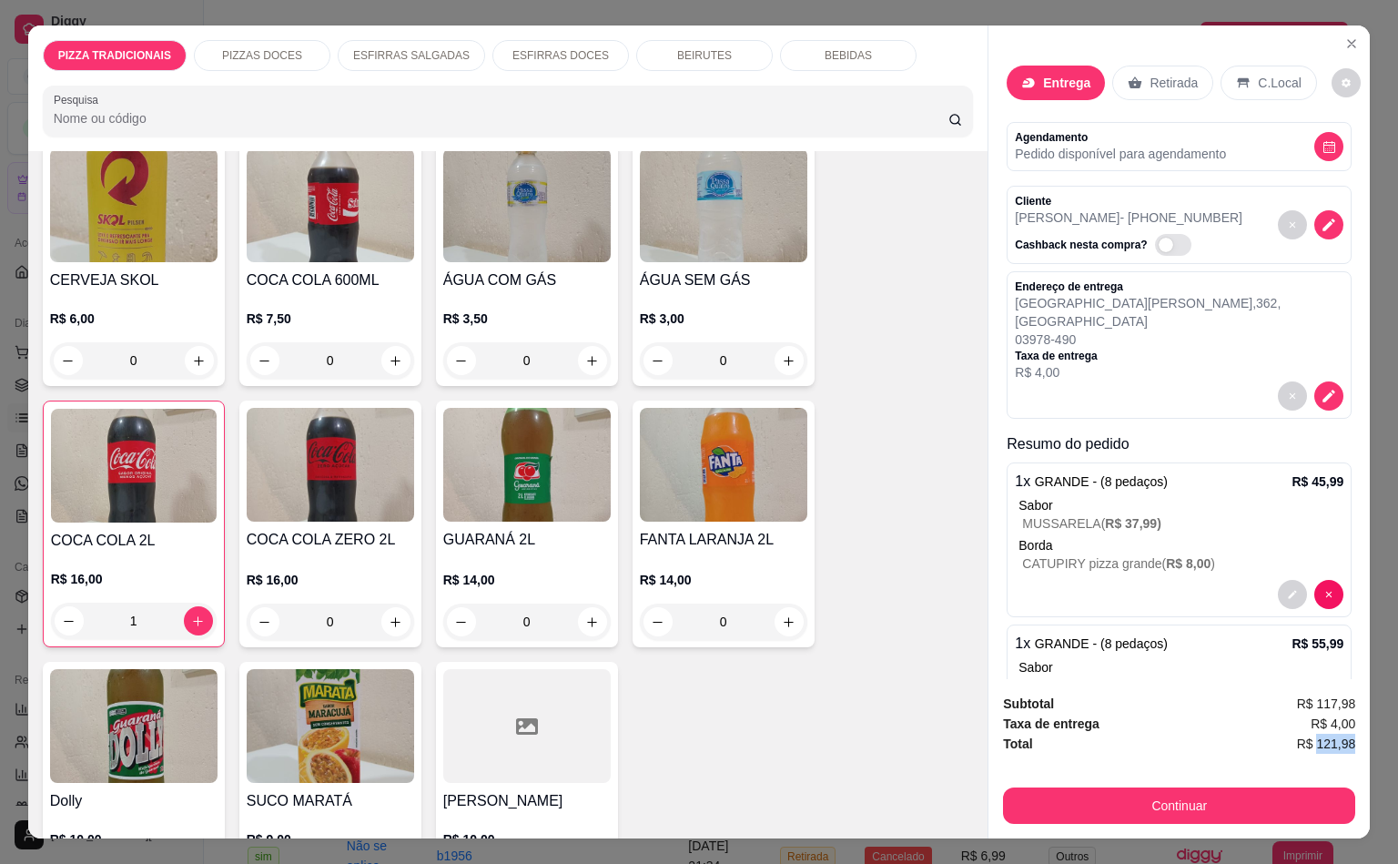
copy span "121,98"
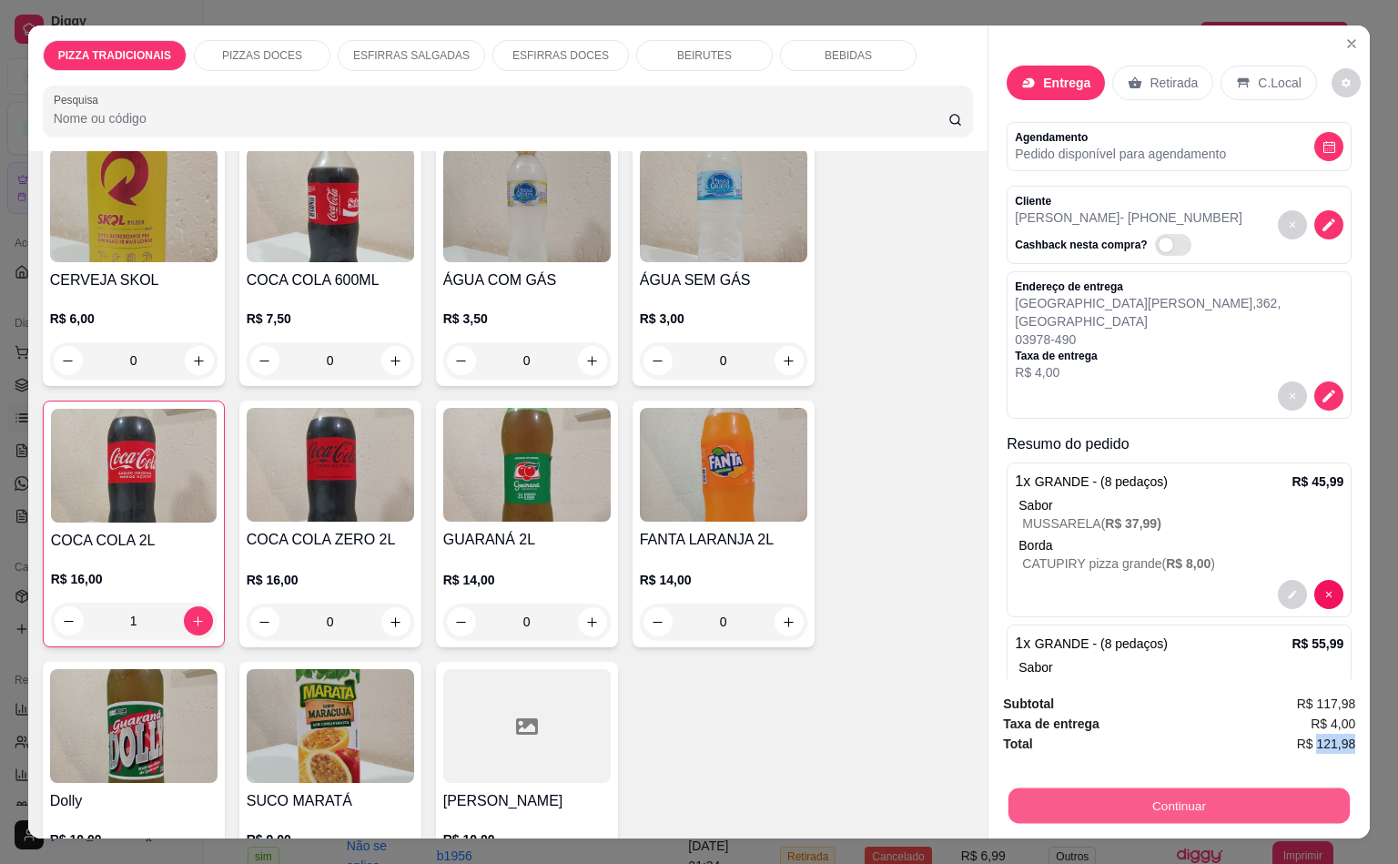
click at [1238, 788] on button "Continuar" at bounding box center [1179, 806] width 341 height 36
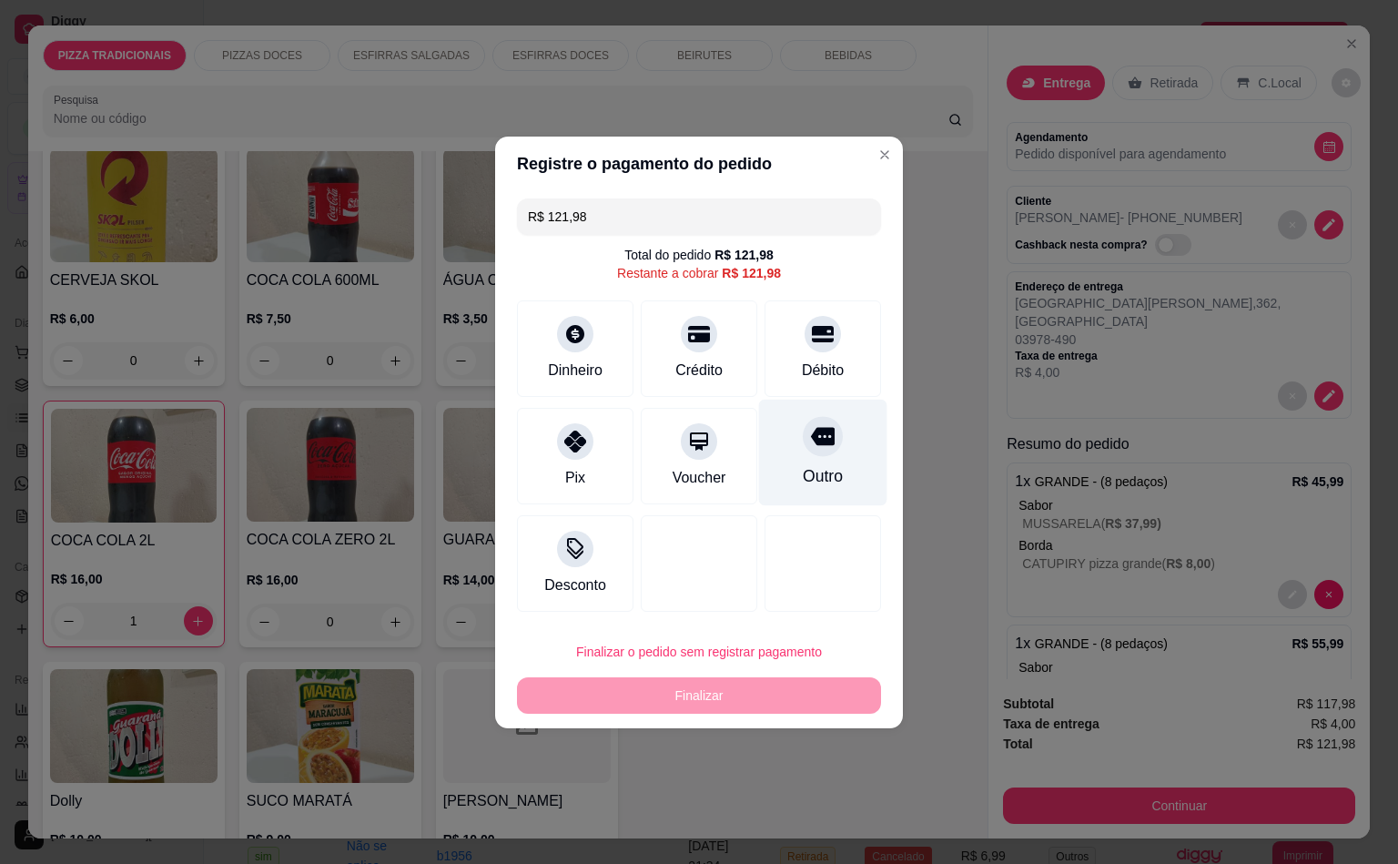
click at [853, 451] on div "Outro" at bounding box center [823, 452] width 128 height 107
type input "R$ 0,00"
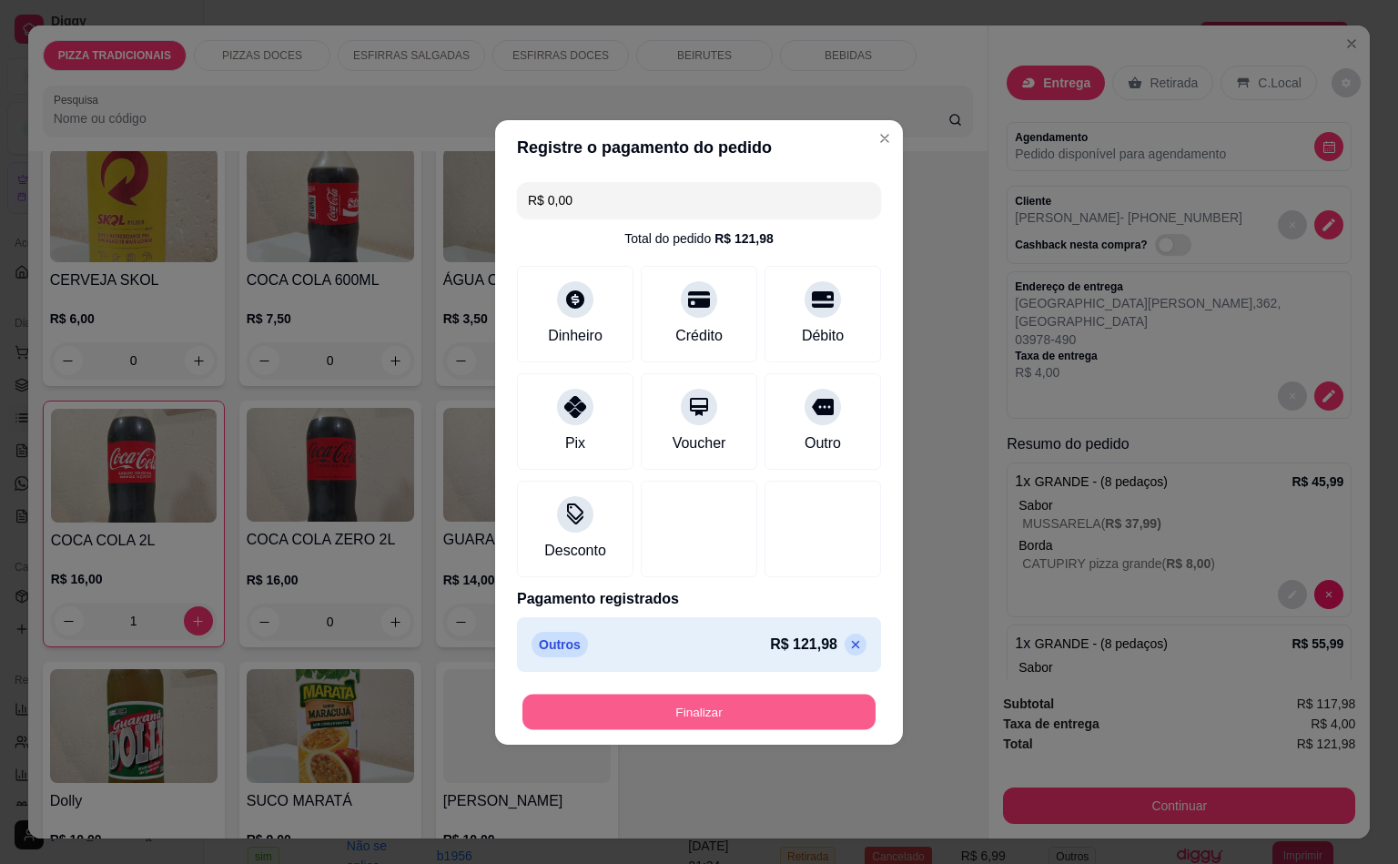
click at [767, 706] on button "Finalizar" at bounding box center [699, 712] width 353 height 36
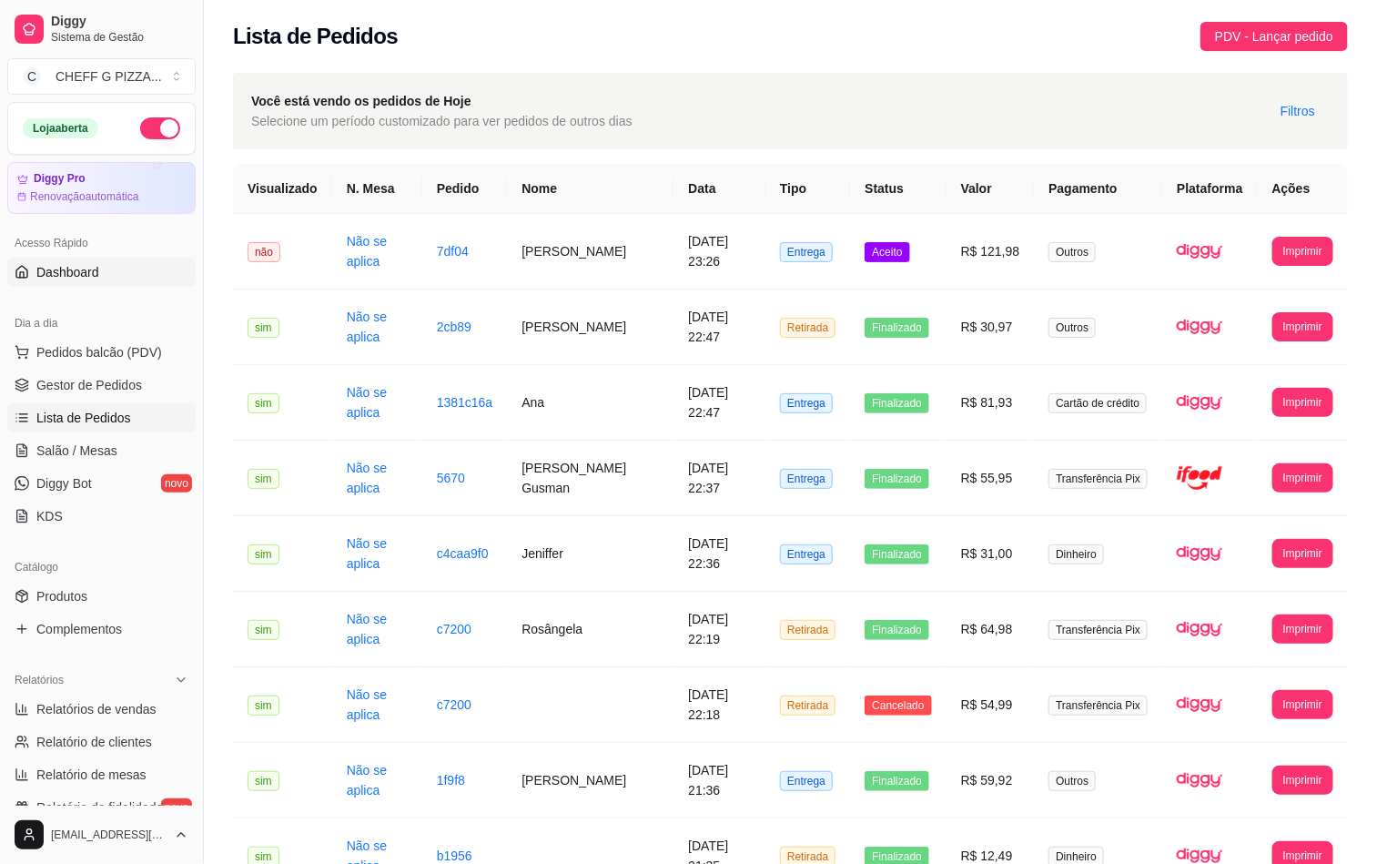
click at [74, 276] on span "Dashboard" at bounding box center [67, 272] width 63 height 18
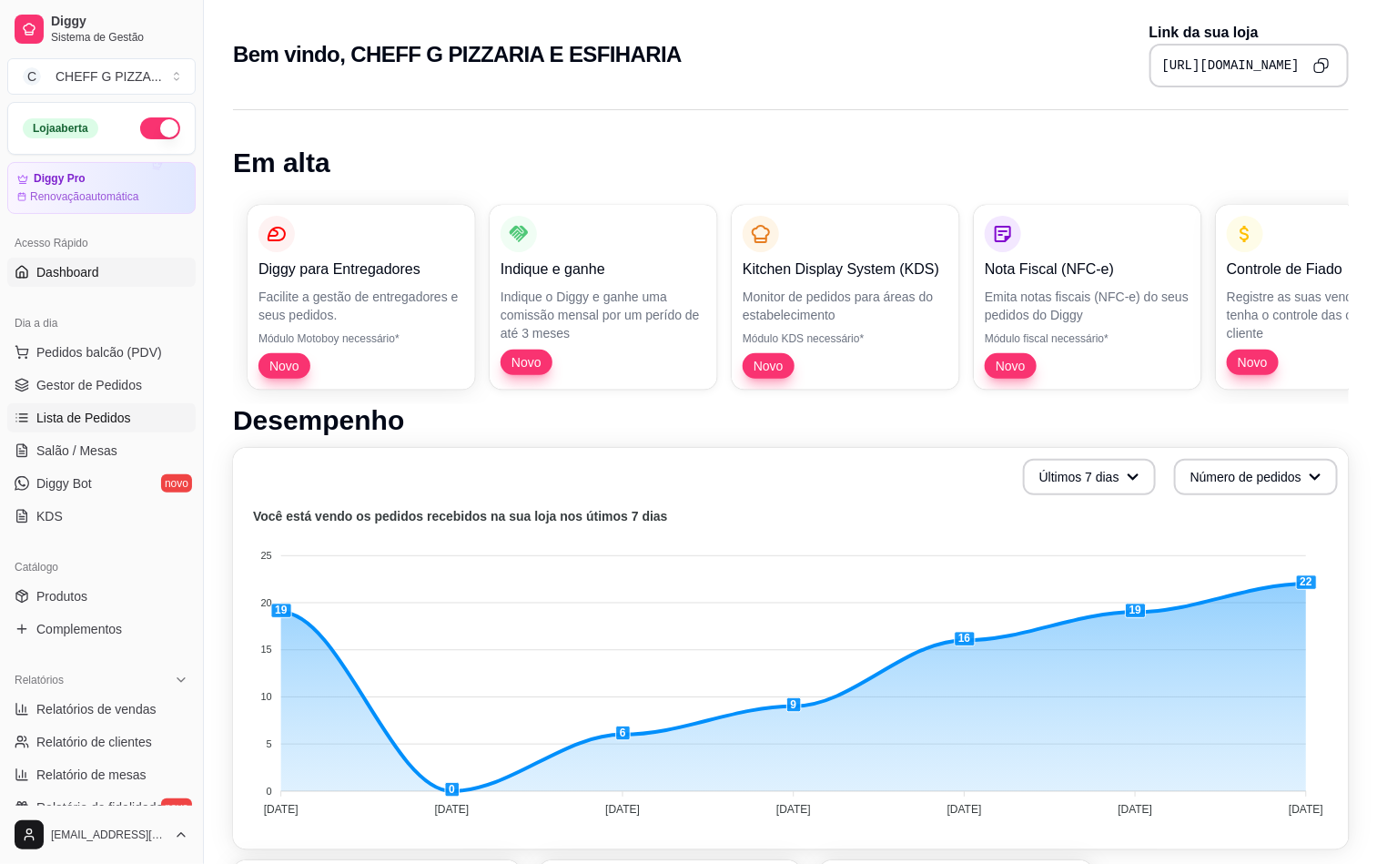
click at [86, 419] on span "Lista de Pedidos" at bounding box center [83, 418] width 95 height 18
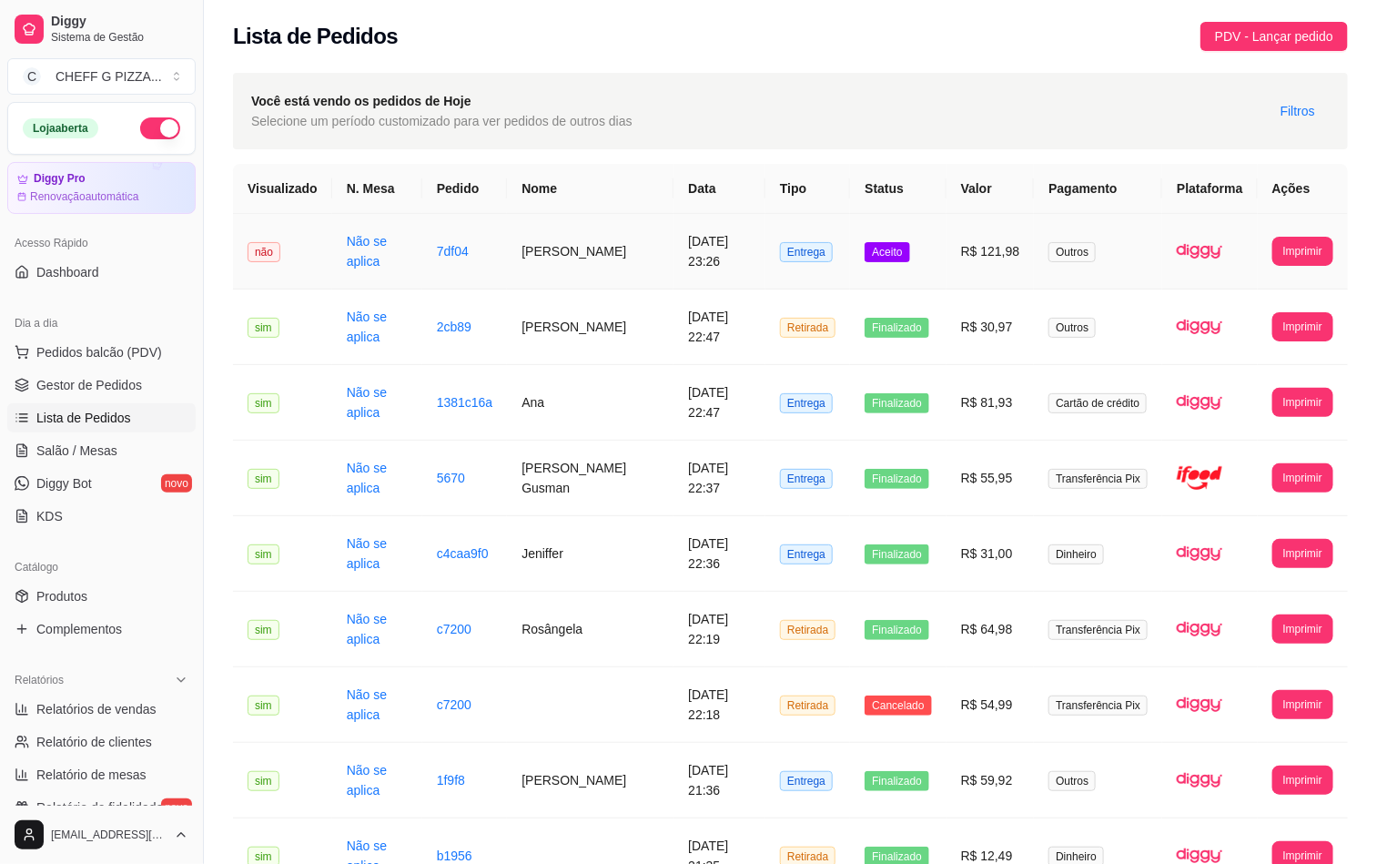
click at [678, 229] on td "[DATE] 23:26" at bounding box center [720, 252] width 92 height 76
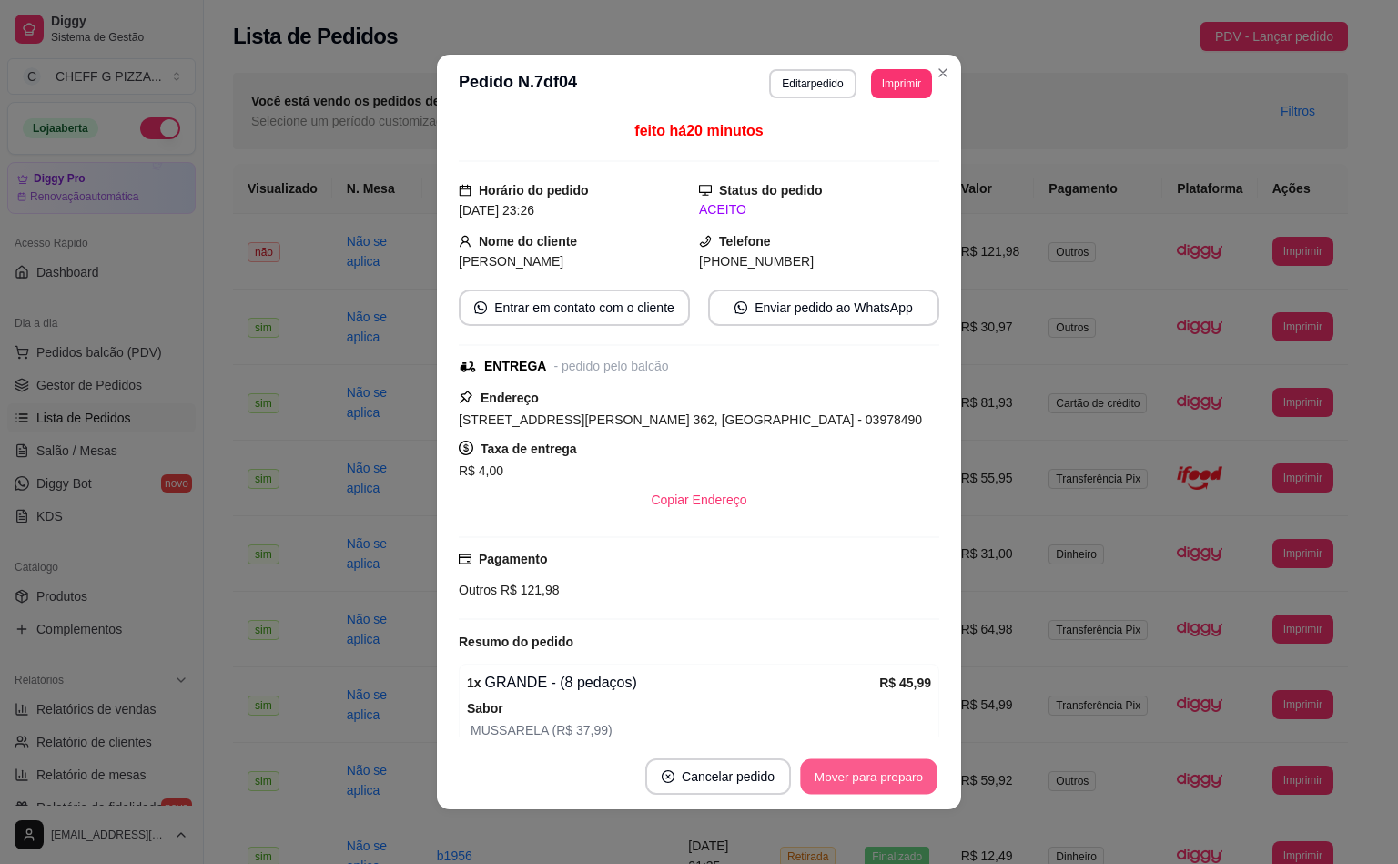
click at [842, 777] on button "Mover para preparo" at bounding box center [868, 777] width 137 height 36
click at [842, 777] on div "Mover para preparo" at bounding box center [856, 776] width 167 height 36
click at [842, 777] on div "Mover para entrega" at bounding box center [857, 776] width 166 height 36
click at [842, 777] on button "Mover para finalizado" at bounding box center [863, 776] width 151 height 36
